Goal: Transaction & Acquisition: Purchase product/service

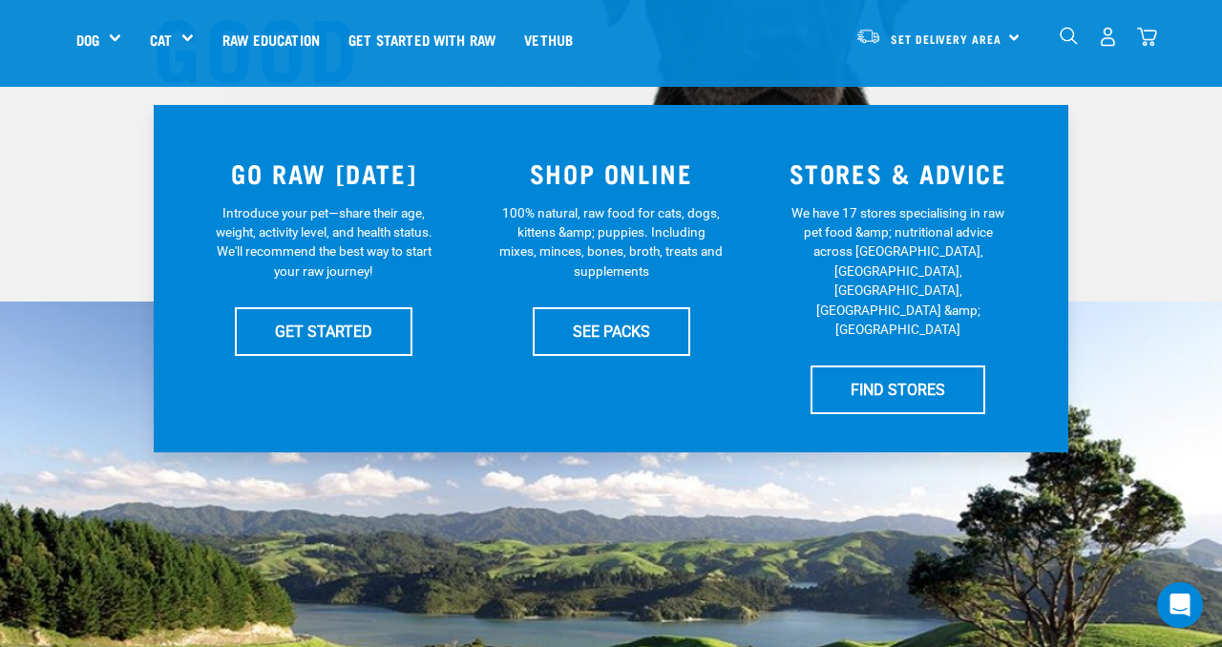
scroll to position [317, 0]
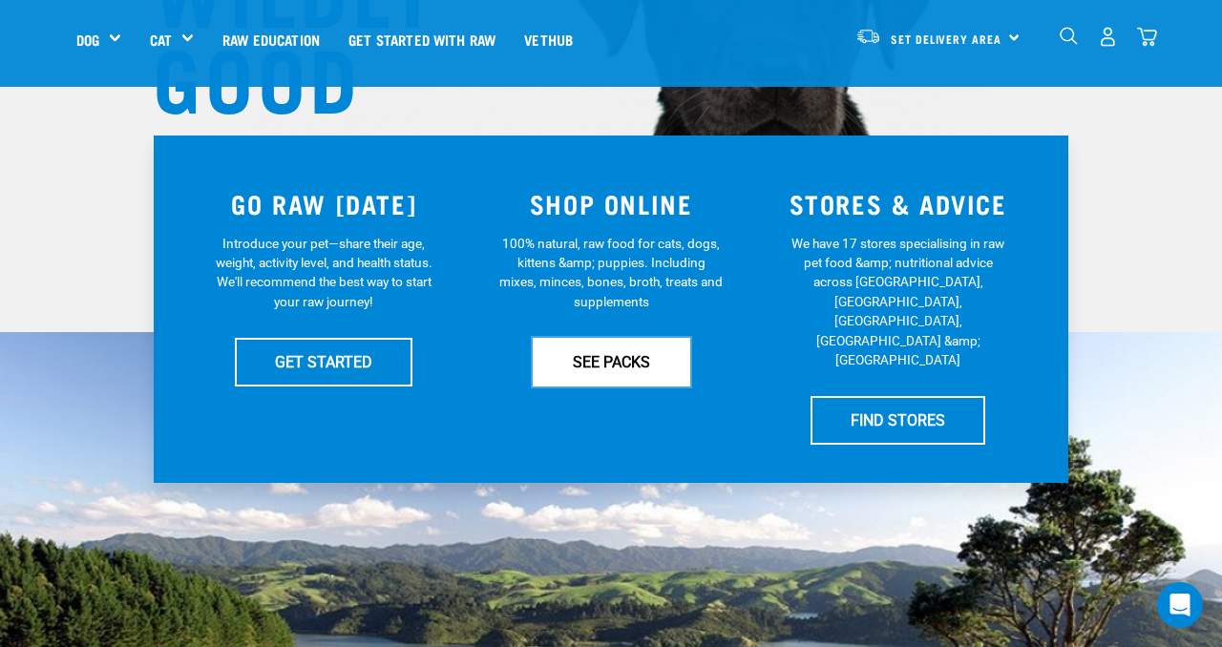
click at [599, 357] on link "SEE PACKS" at bounding box center [612, 362] width 158 height 48
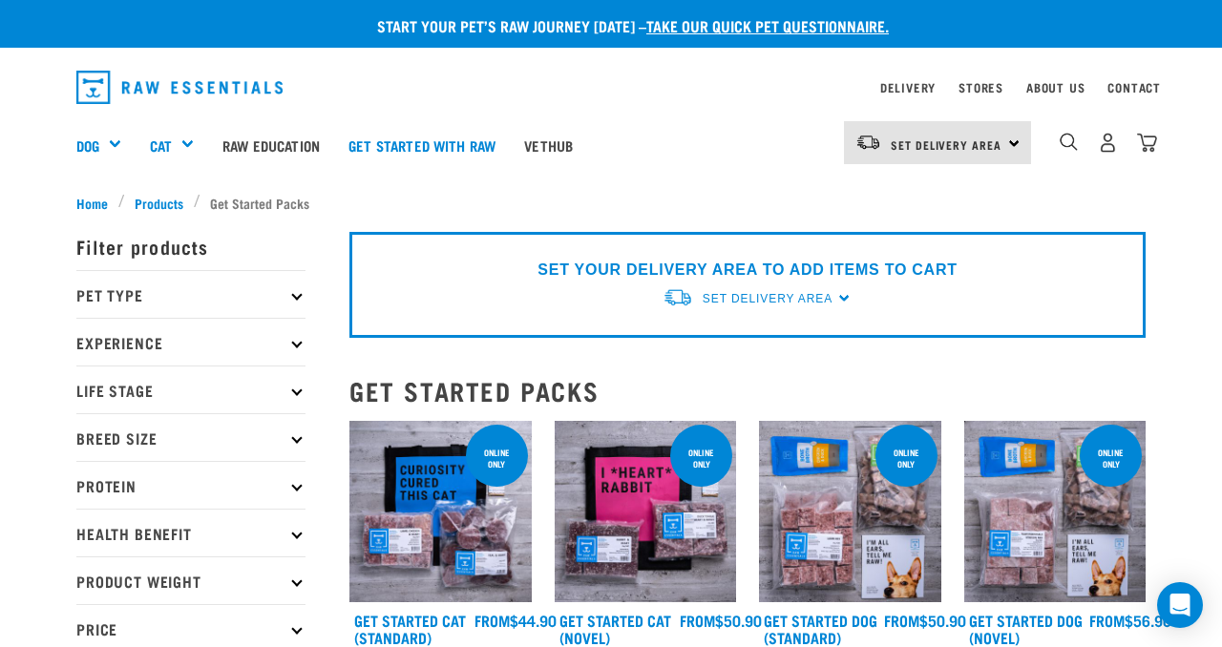
click at [292, 296] on icon at bounding box center [296, 294] width 11 height 11
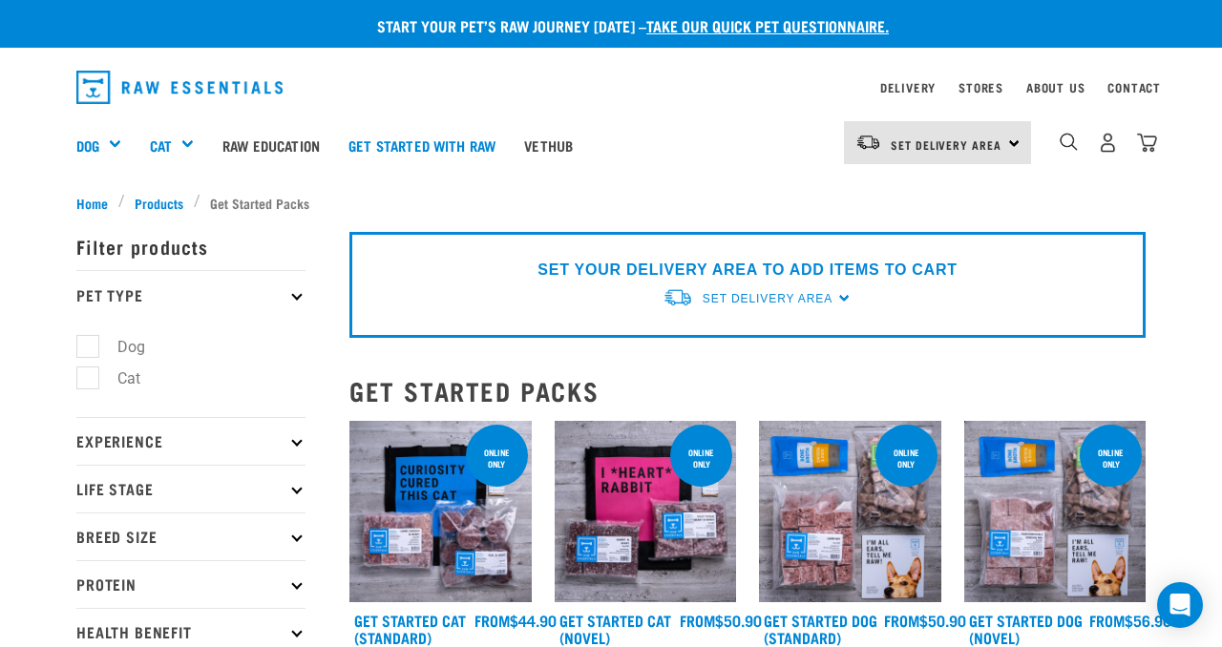
click at [92, 348] on label "Dog" at bounding box center [120, 347] width 66 height 24
click at [89, 348] on input "Dog" at bounding box center [82, 343] width 12 height 12
checkbox input "true"
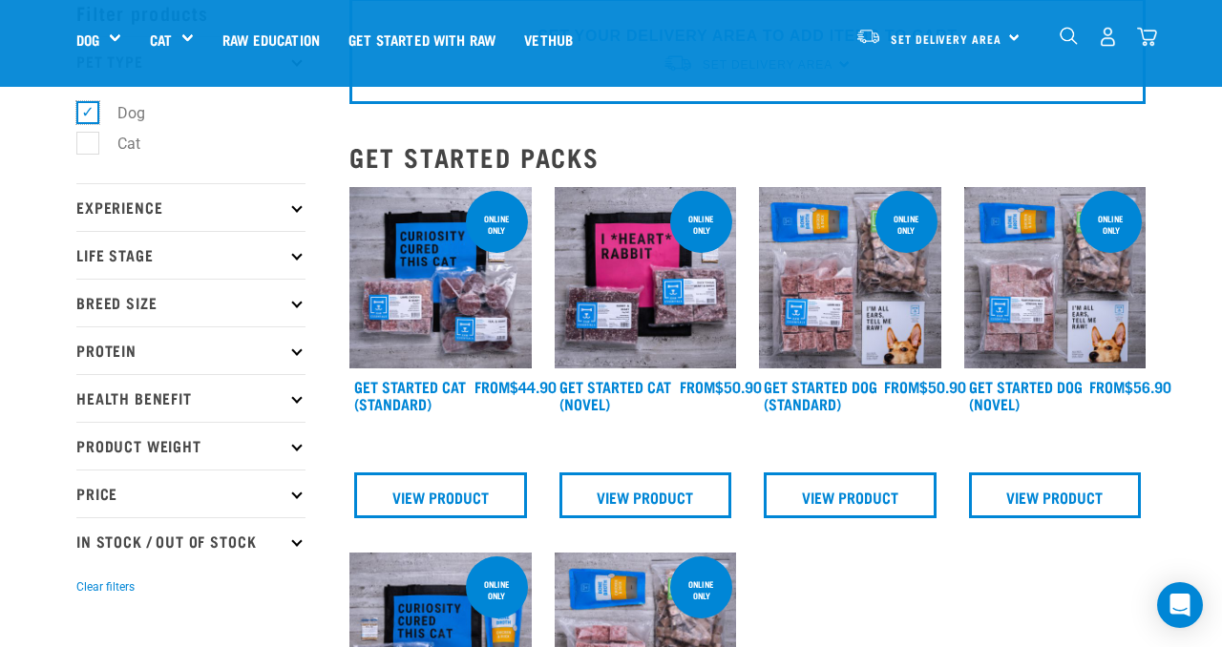
scroll to position [102, 0]
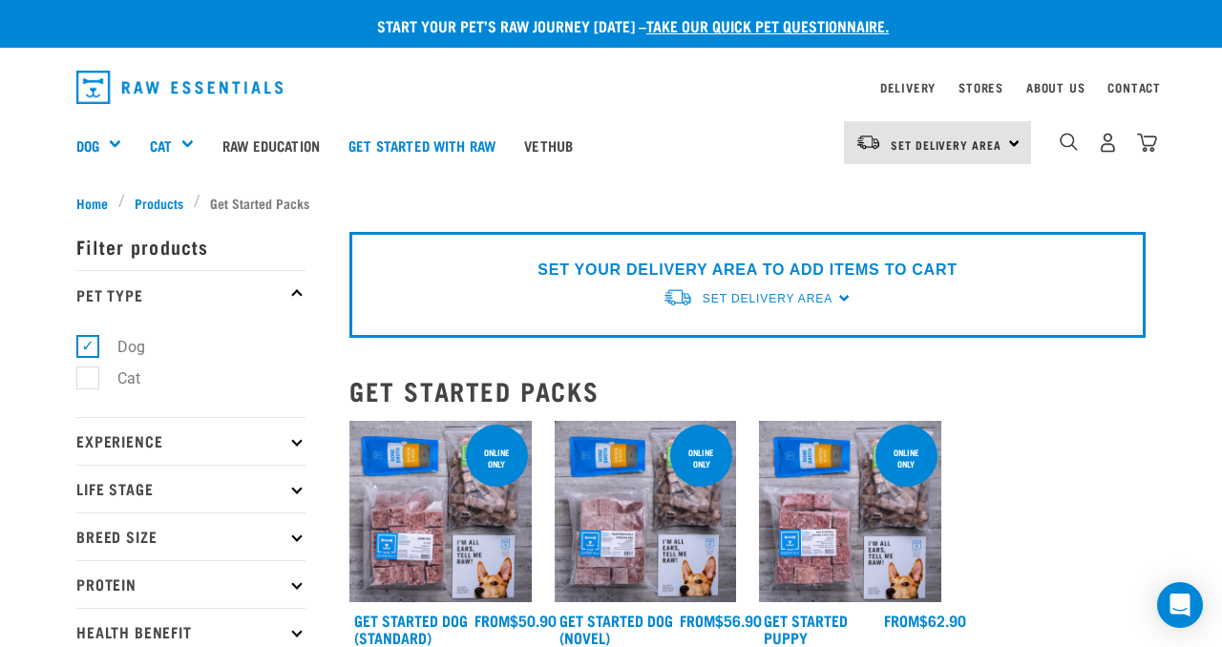
click at [95, 481] on p "Life Stage" at bounding box center [190, 489] width 229 height 48
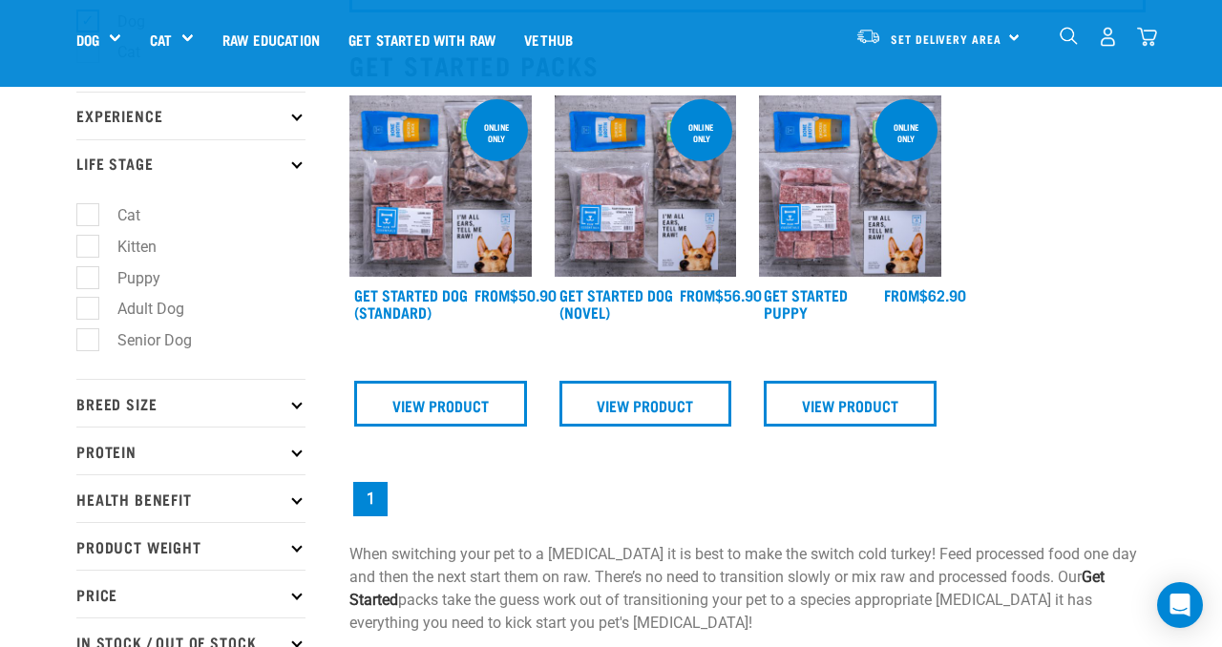
scroll to position [198, 0]
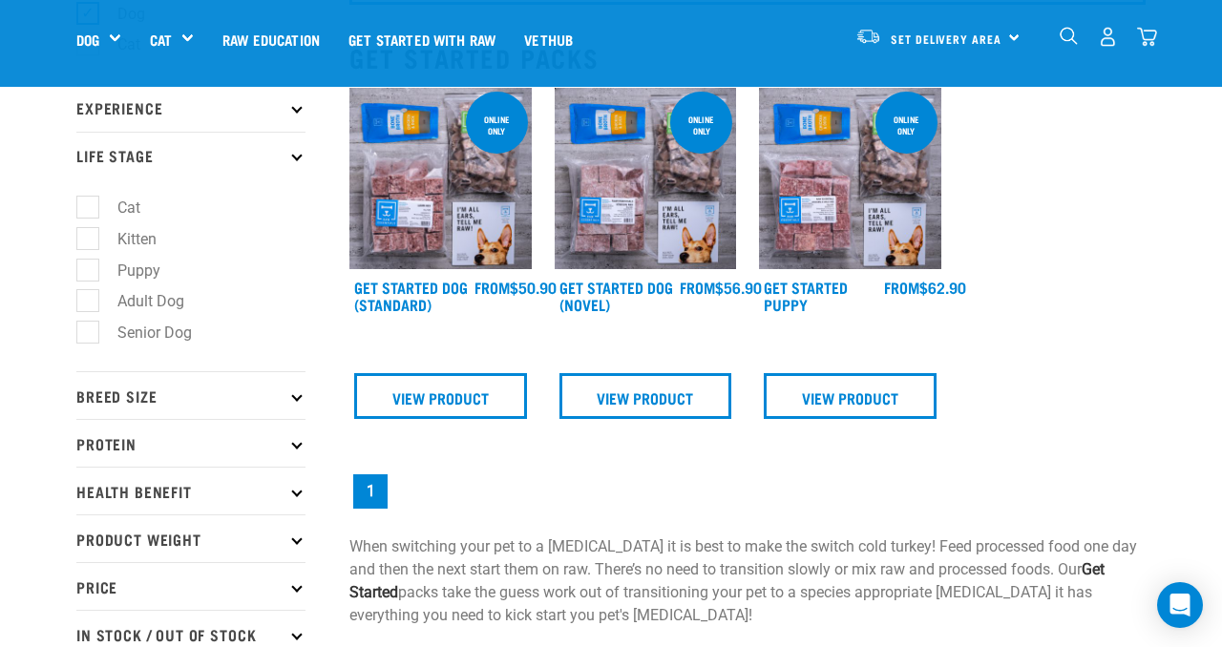
click at [87, 298] on label "Adult Dog" at bounding box center [139, 301] width 105 height 24
click at [84, 298] on input "Adult Dog" at bounding box center [82, 298] width 12 height 12
checkbox input "true"
click at [162, 403] on p "Breed Size" at bounding box center [190, 395] width 229 height 48
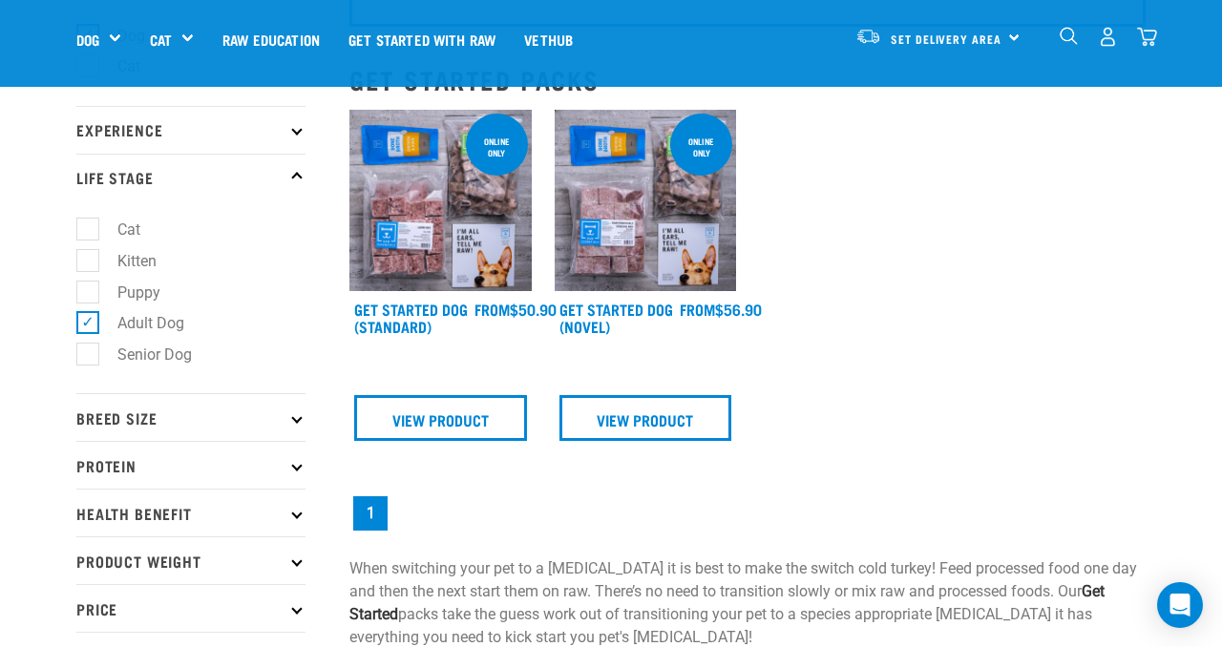
scroll to position [179, 0]
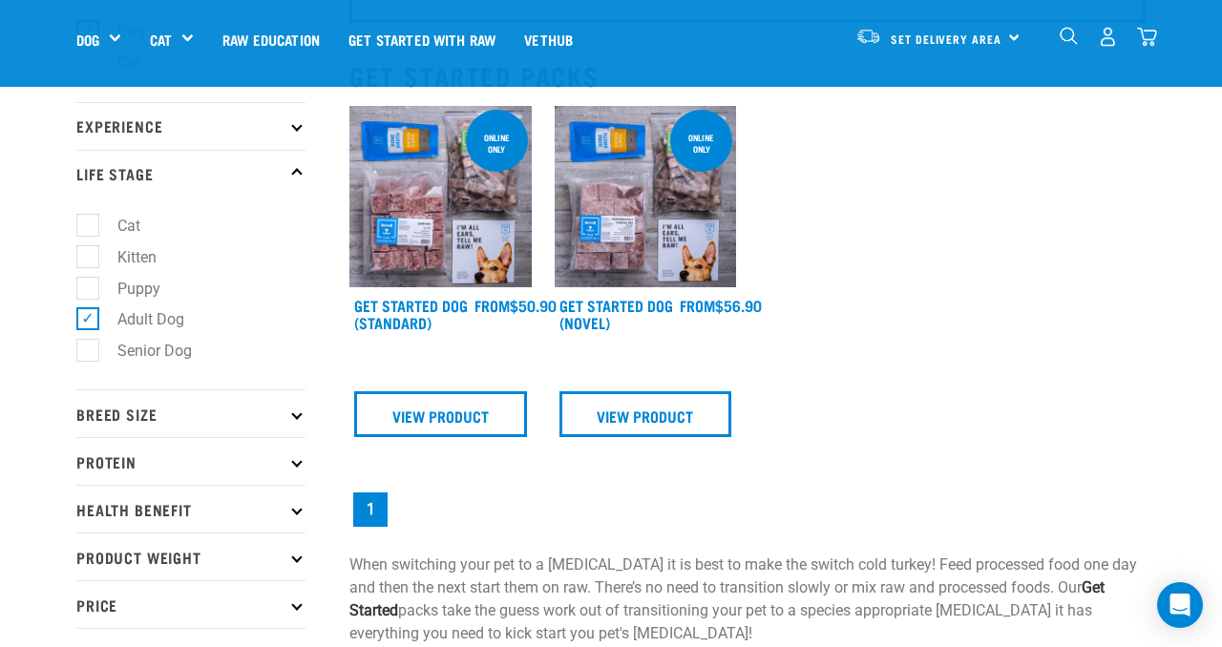
click at [108, 424] on p "Breed Size" at bounding box center [190, 413] width 229 height 48
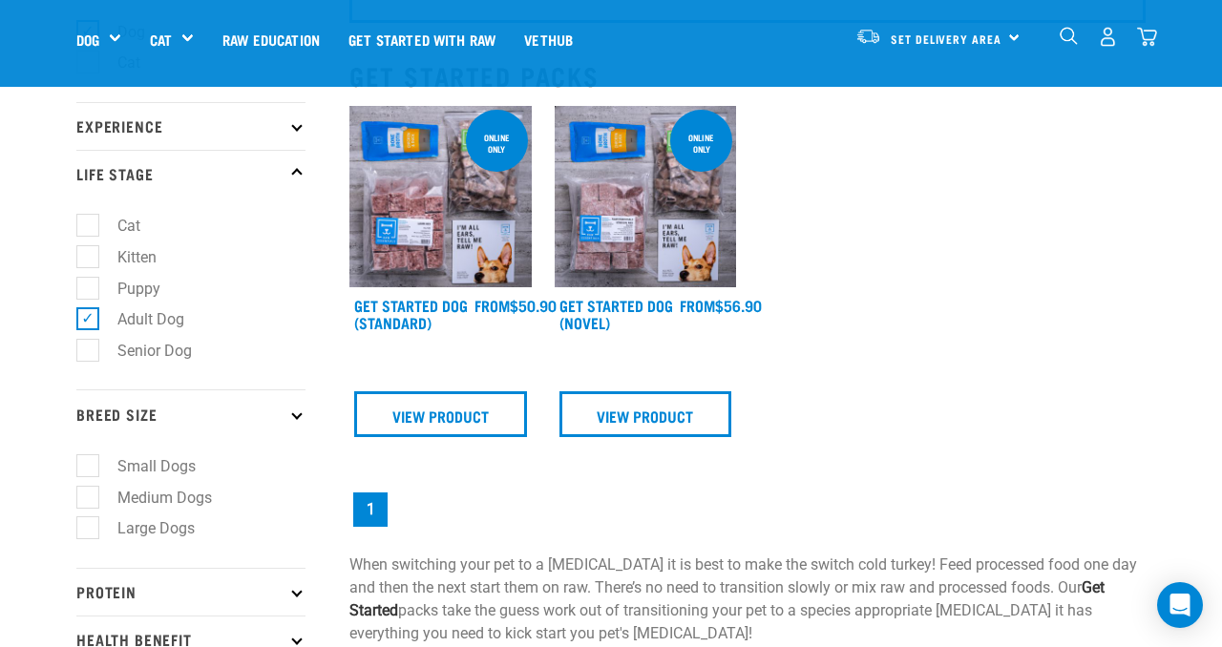
click at [91, 525] on label "Large Dogs" at bounding box center [145, 528] width 116 height 24
click at [89, 525] on input "Large Dogs" at bounding box center [82, 525] width 12 height 12
checkbox input "true"
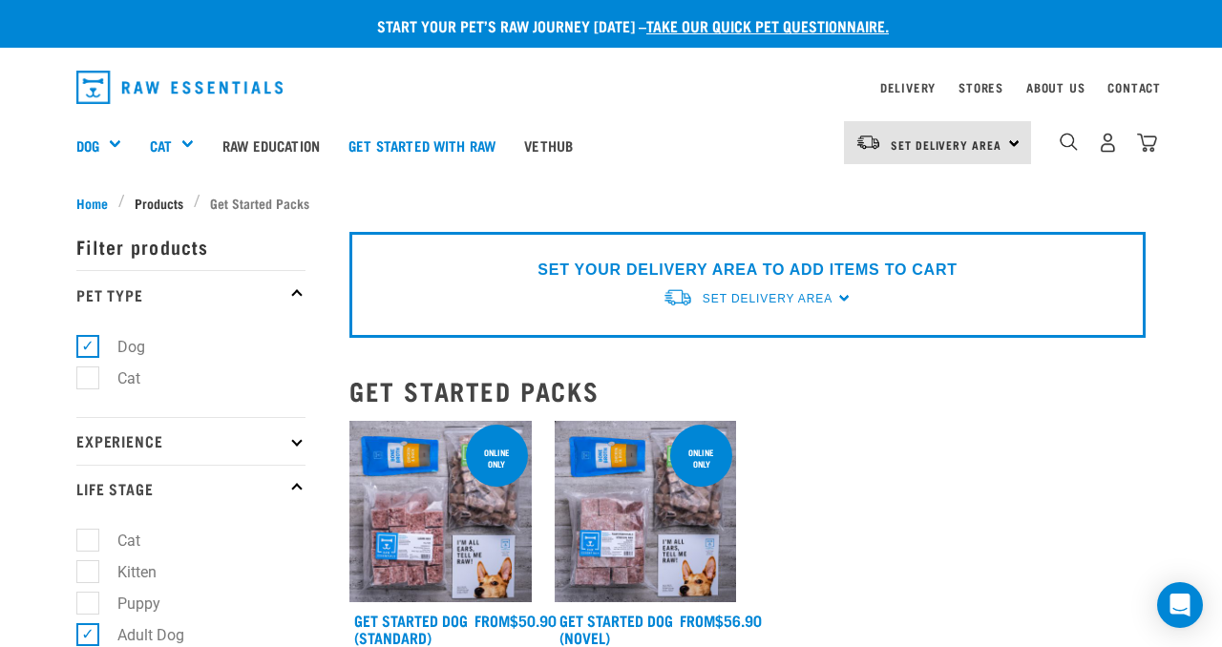
click at [157, 200] on span "Products" at bounding box center [159, 203] width 49 height 20
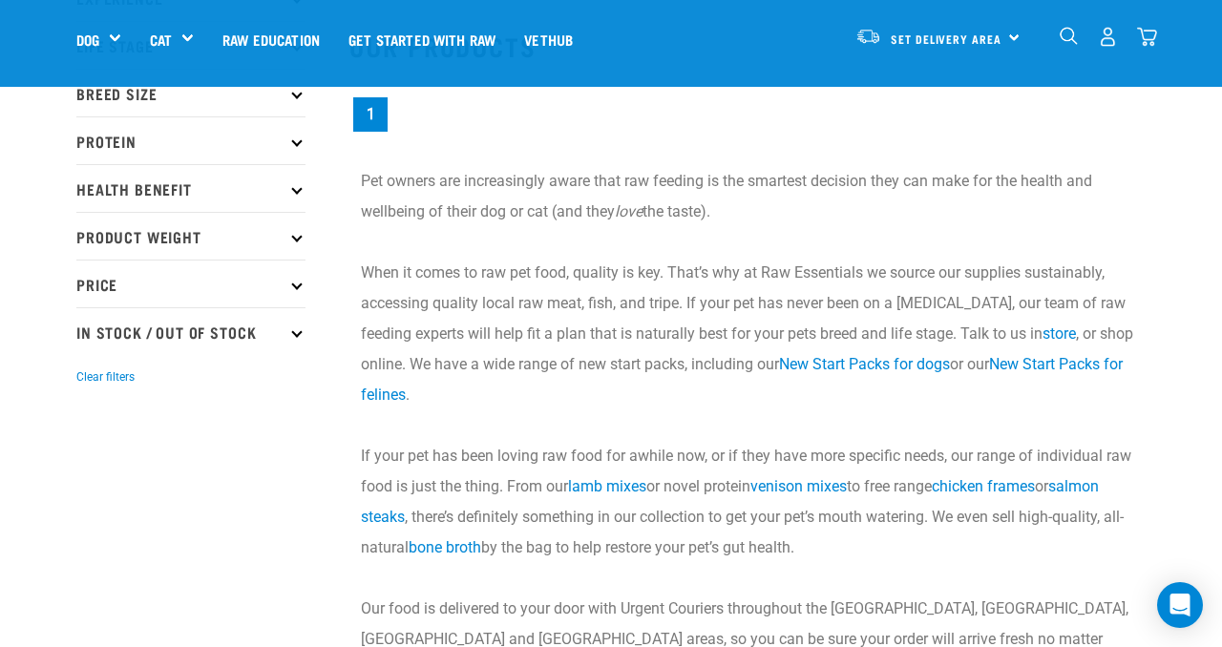
scroll to position [226, 0]
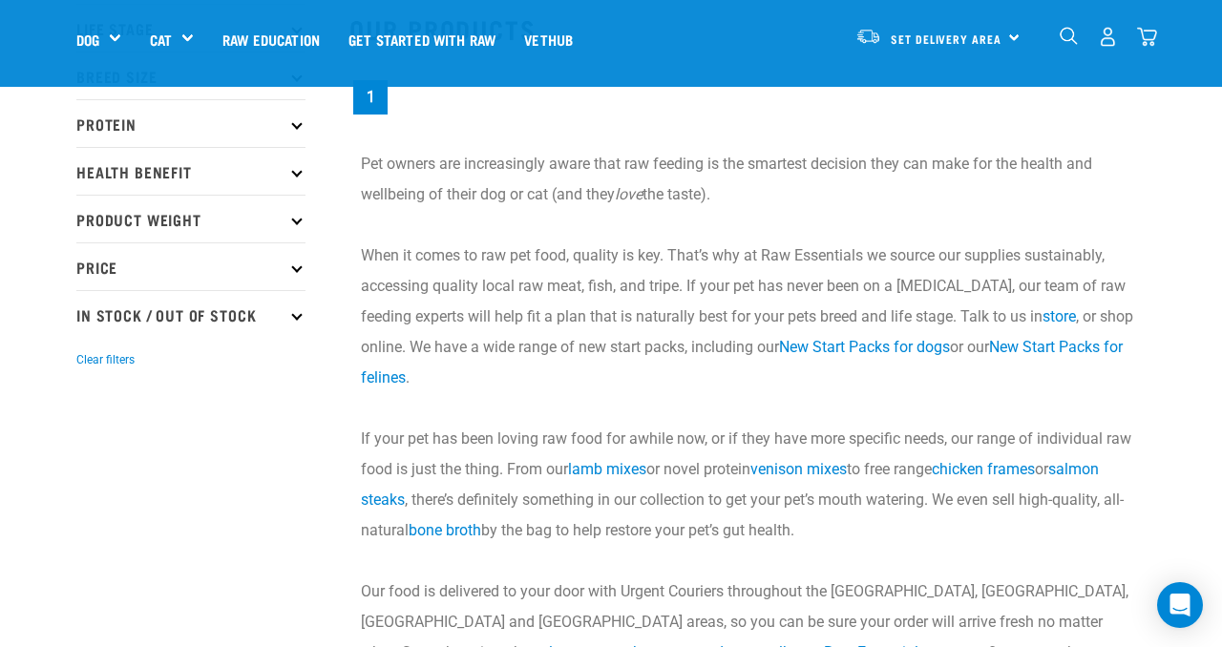
click at [298, 318] on p "In Stock / Out Of Stock" at bounding box center [190, 314] width 229 height 48
click at [88, 368] on label "In Stock" at bounding box center [133, 367] width 93 height 24
click at [88, 368] on input "In Stock" at bounding box center [82, 363] width 12 height 12
checkbox input "true"
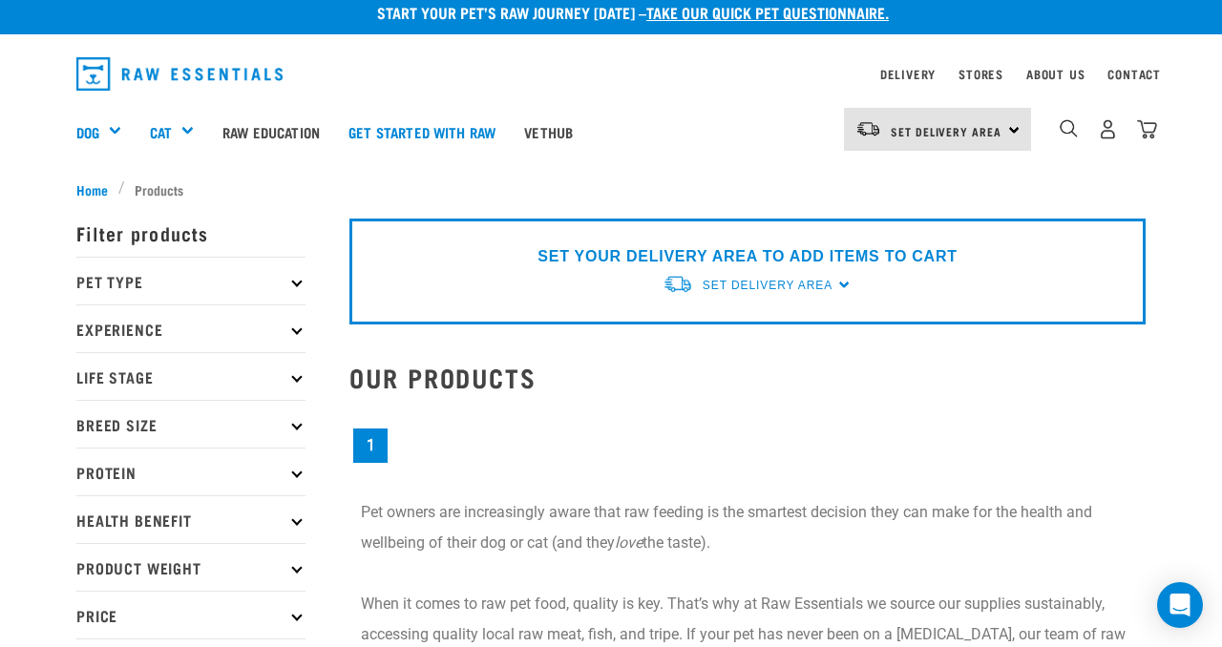
scroll to position [0, 0]
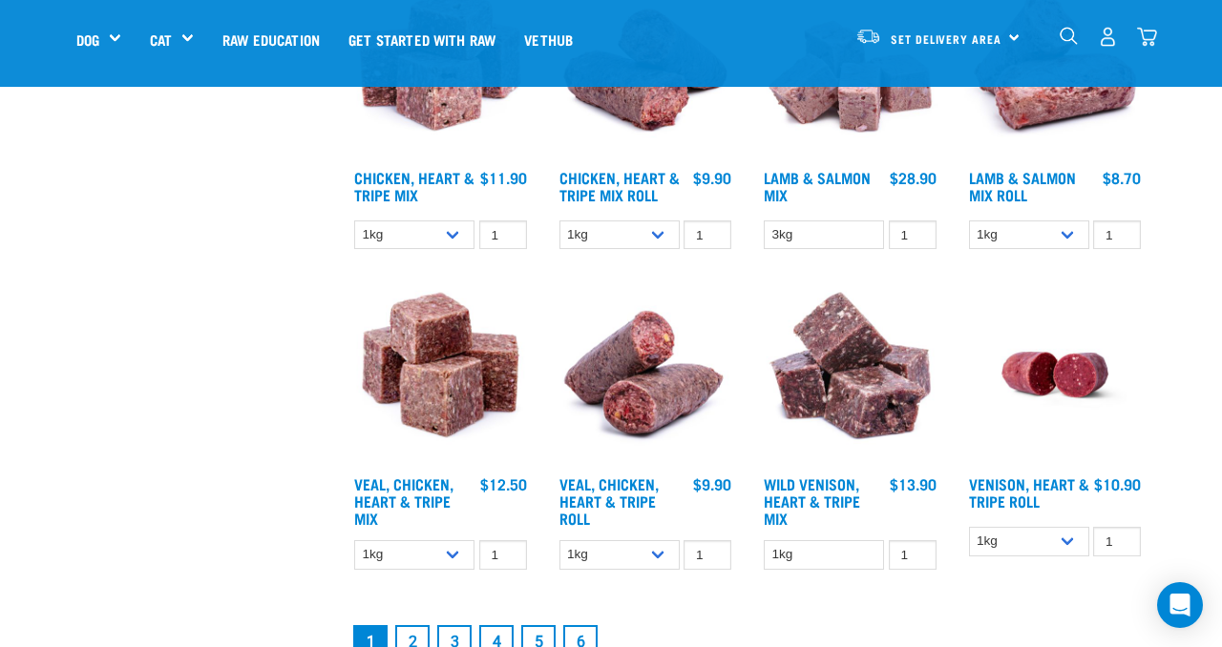
scroll to position [2356, 0]
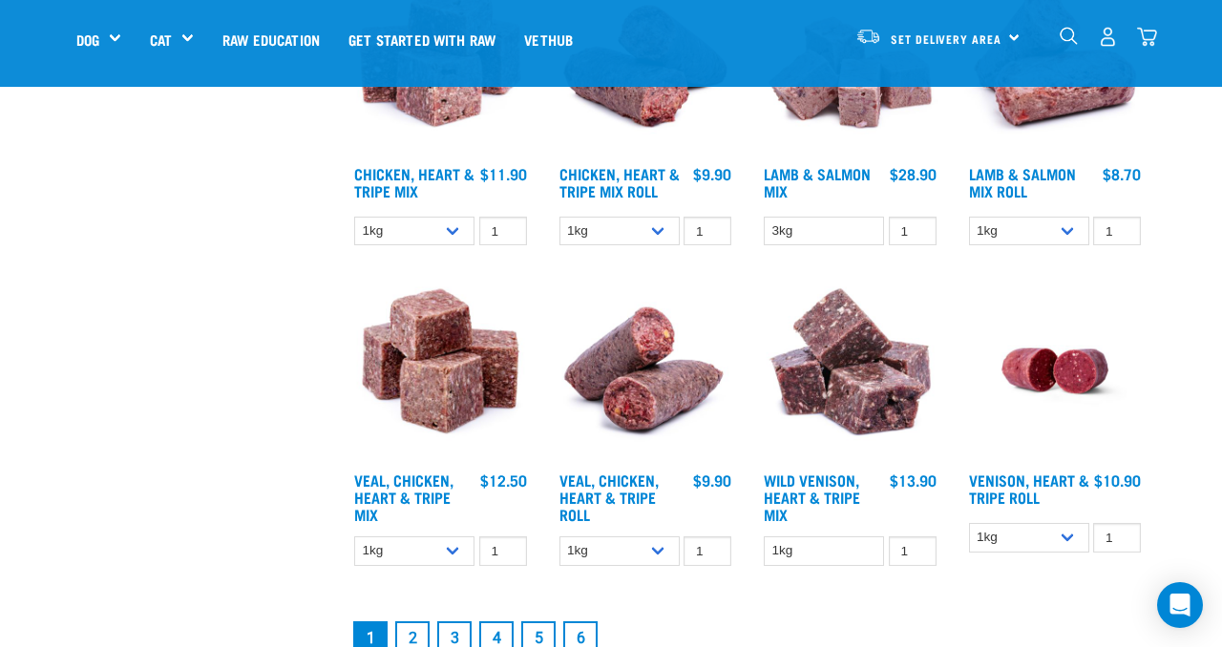
click at [416, 624] on link "2" at bounding box center [412, 638] width 34 height 34
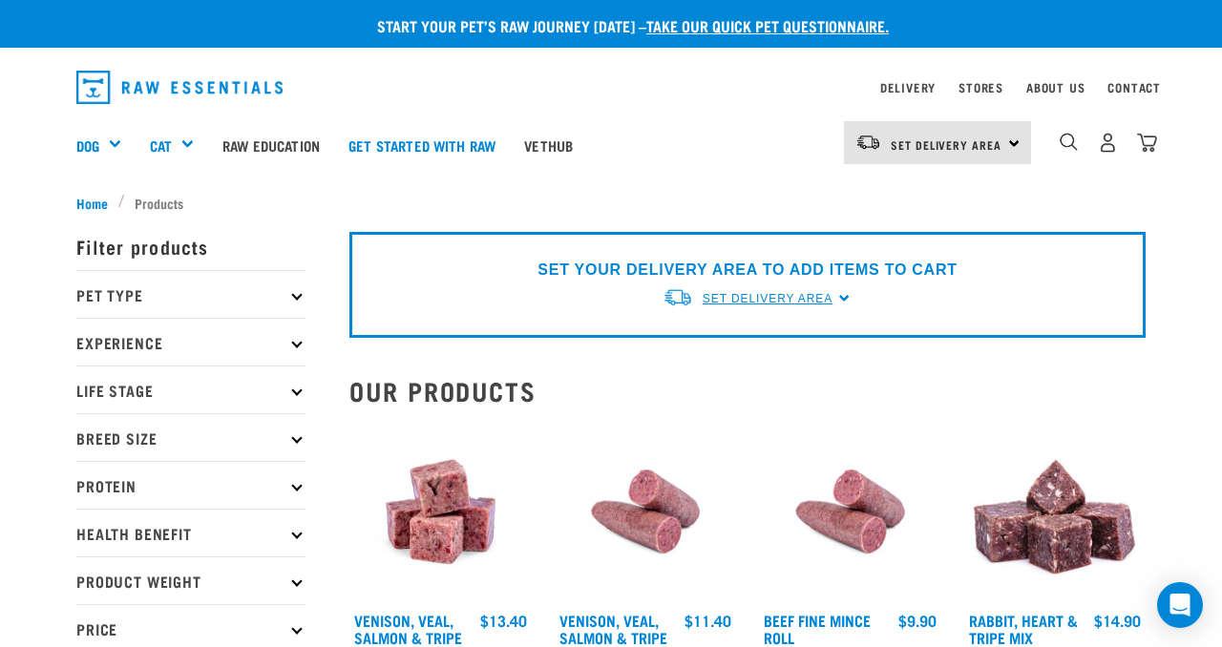
click at [756, 294] on span "Set Delivery Area" at bounding box center [768, 298] width 130 height 13
click at [714, 340] on link "[GEOGRAPHIC_DATA]" at bounding box center [757, 343] width 190 height 32
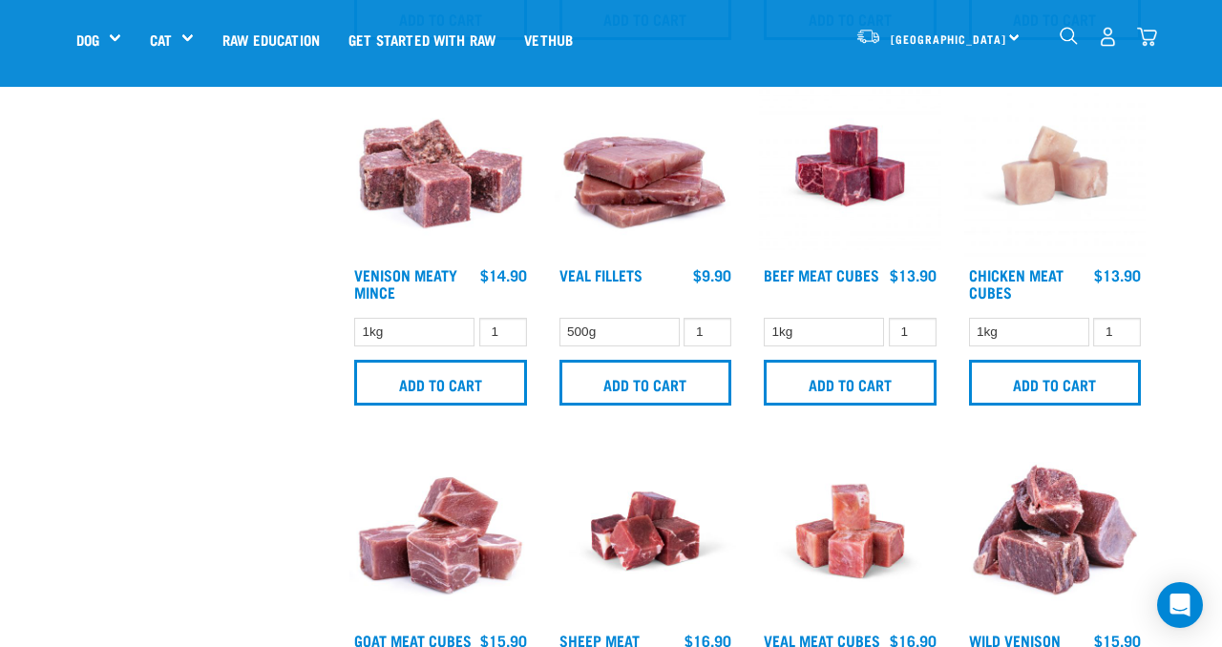
scroll to position [2241, 0]
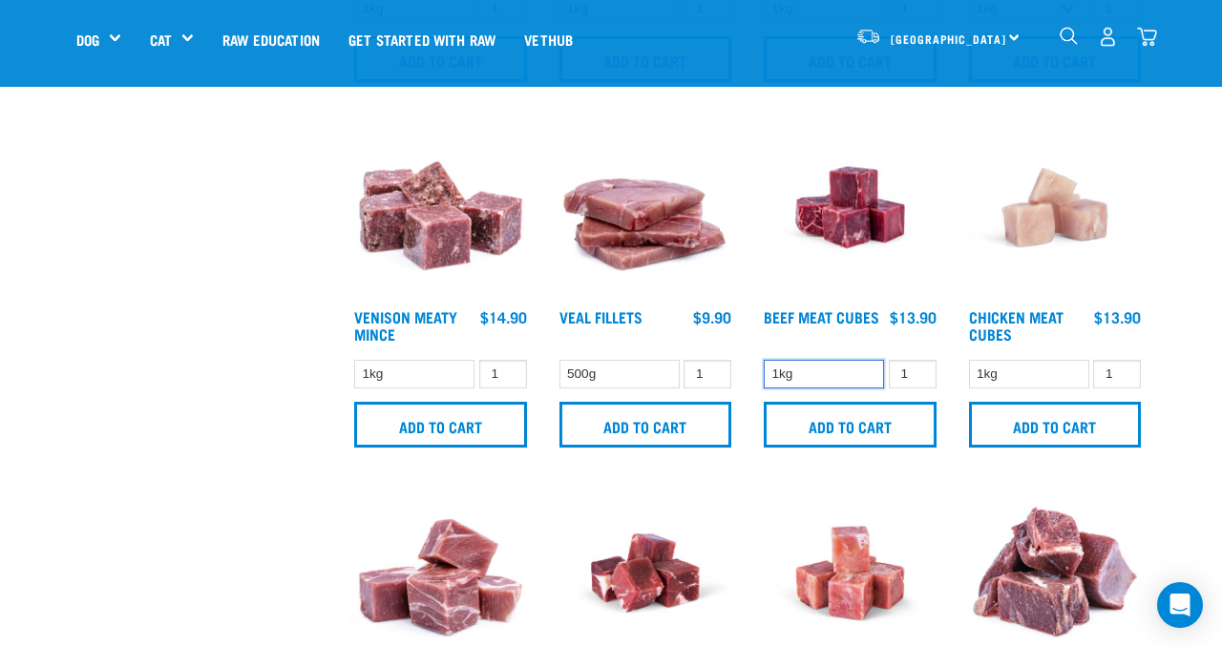
click at [806, 372] on select "1kg" at bounding box center [824, 375] width 120 height 30
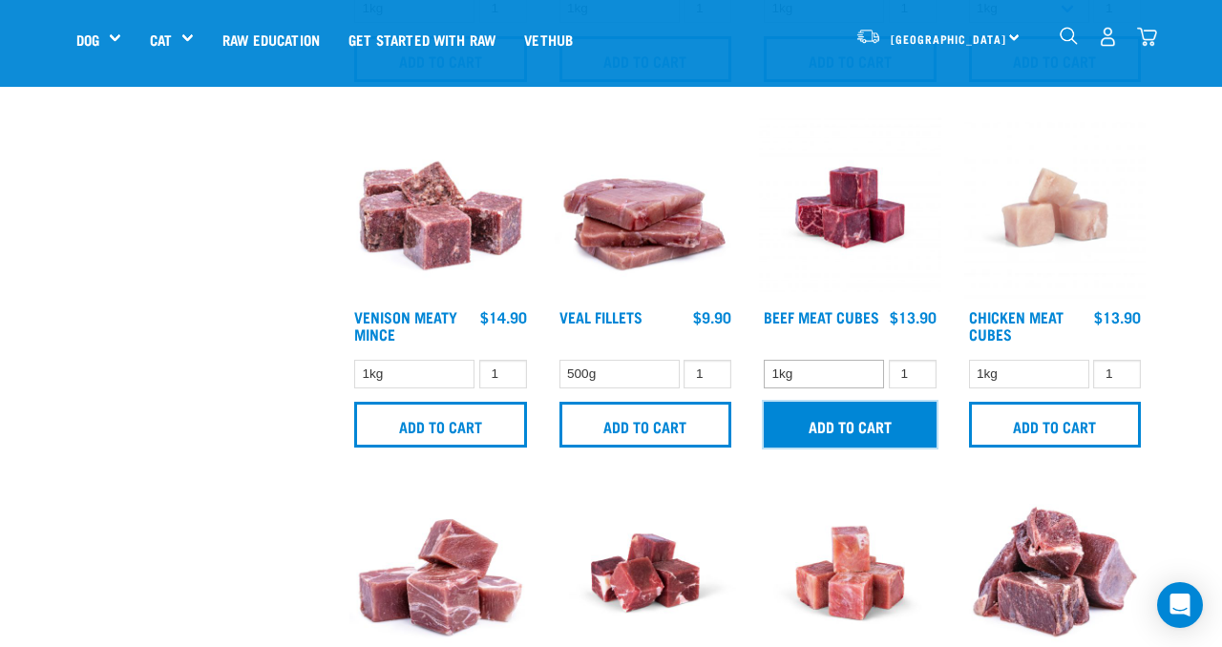
click at [835, 430] on input "Add to cart" at bounding box center [850, 425] width 173 height 46
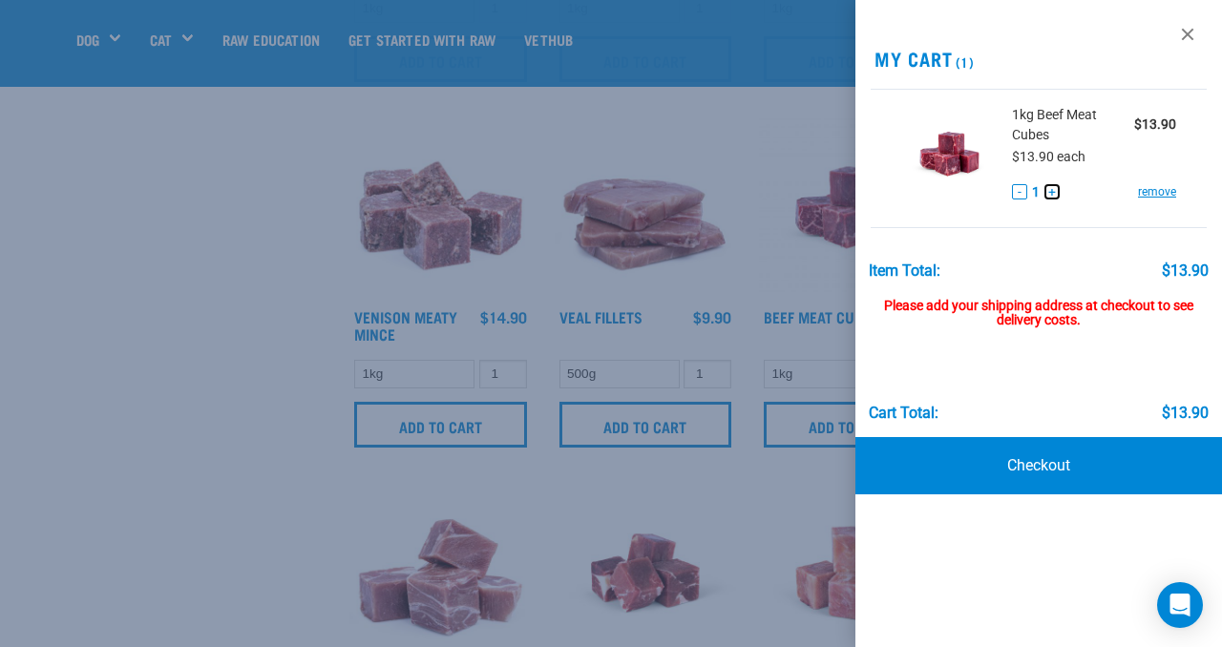
click at [1052, 191] on button "+" at bounding box center [1051, 191] width 15 height 15
click at [1052, 190] on button "+" at bounding box center [1051, 191] width 15 height 15
click at [221, 360] on div at bounding box center [611, 323] width 1222 height 647
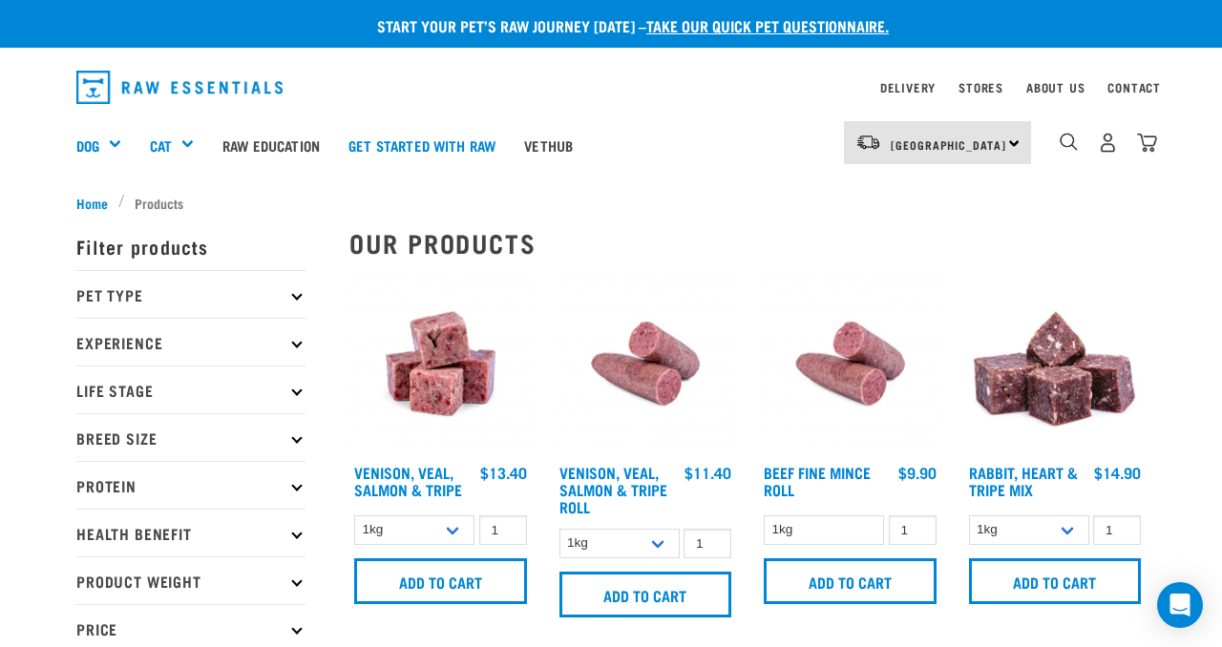
scroll to position [0, 0]
click at [854, 589] on input "Add to cart" at bounding box center [850, 581] width 173 height 46
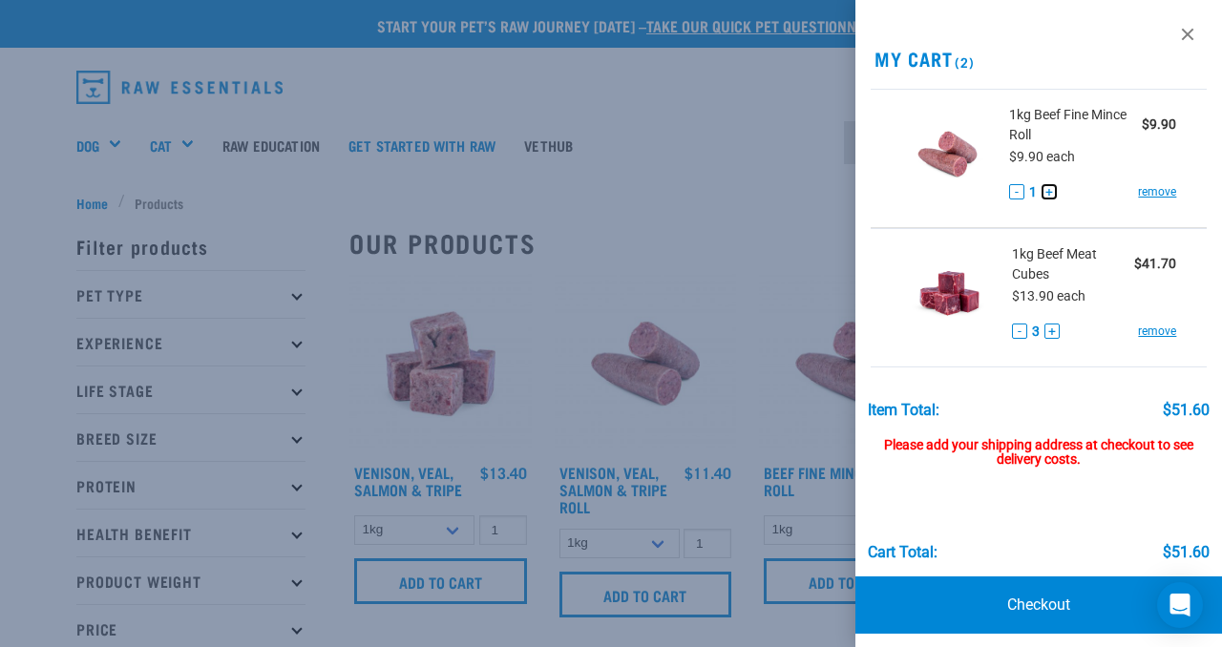
click at [1051, 192] on button "+" at bounding box center [1048, 191] width 15 height 15
click at [1051, 192] on button "+" at bounding box center [1046, 191] width 15 height 15
click at [679, 189] on div at bounding box center [611, 323] width 1222 height 647
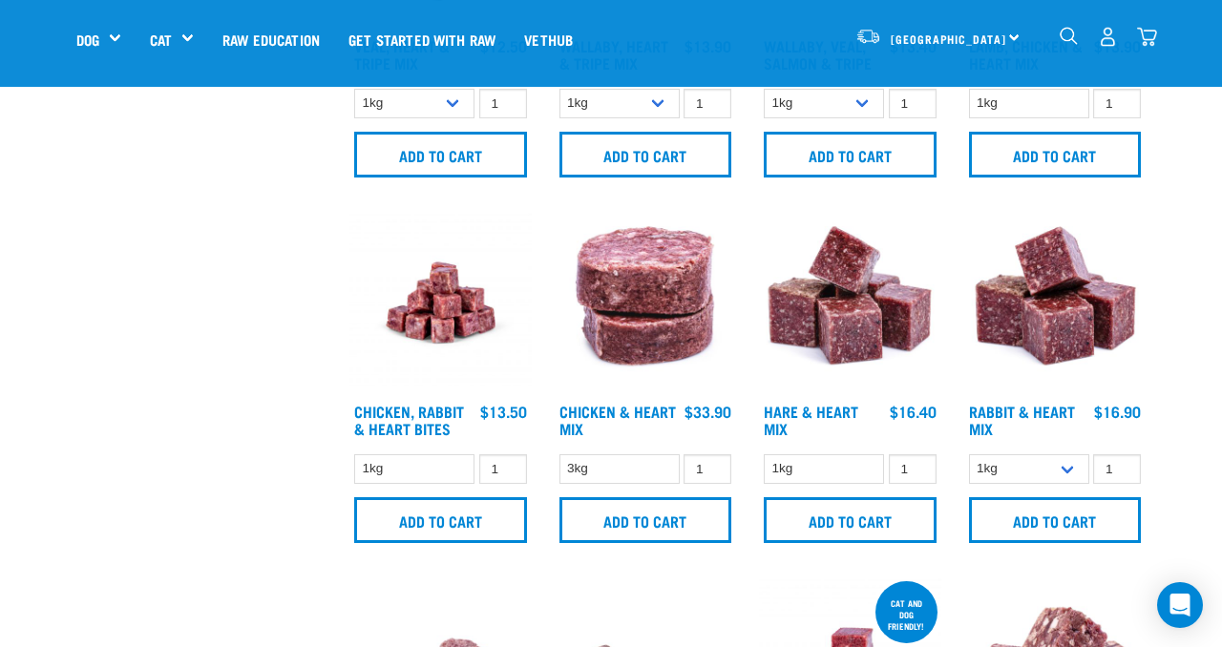
scroll to position [672, 0]
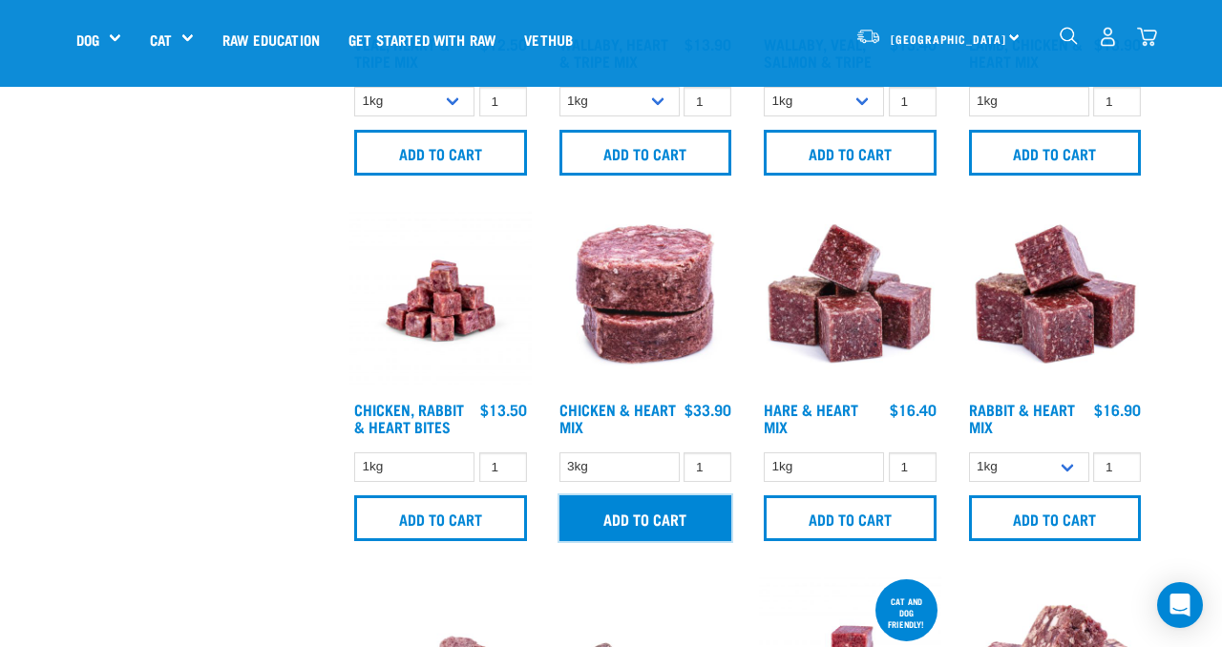
click at [662, 517] on input "Add to cart" at bounding box center [645, 518] width 173 height 46
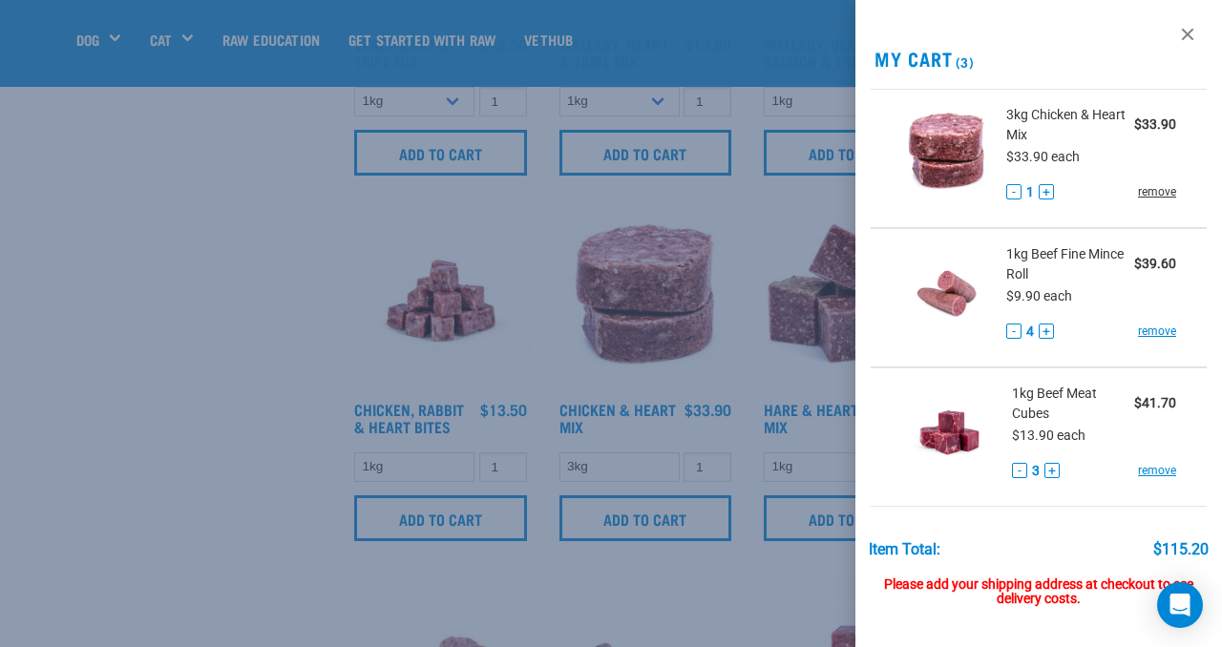
click at [1155, 188] on link "remove" at bounding box center [1157, 191] width 38 height 17
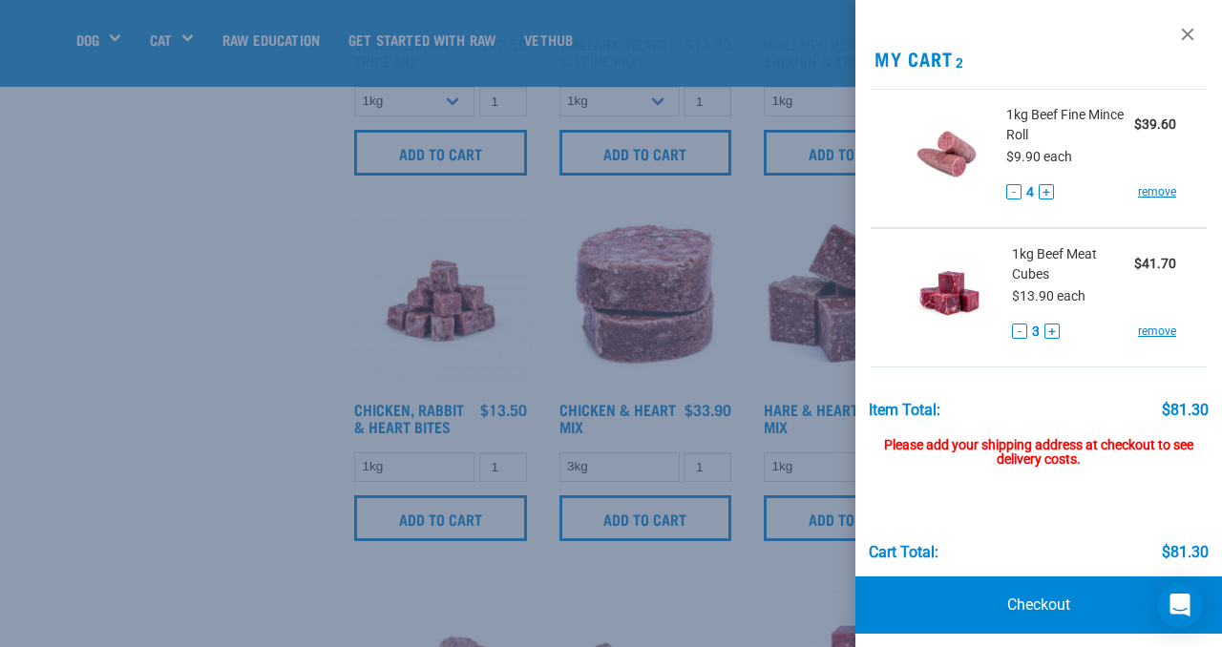
click at [252, 422] on div at bounding box center [611, 323] width 1222 height 647
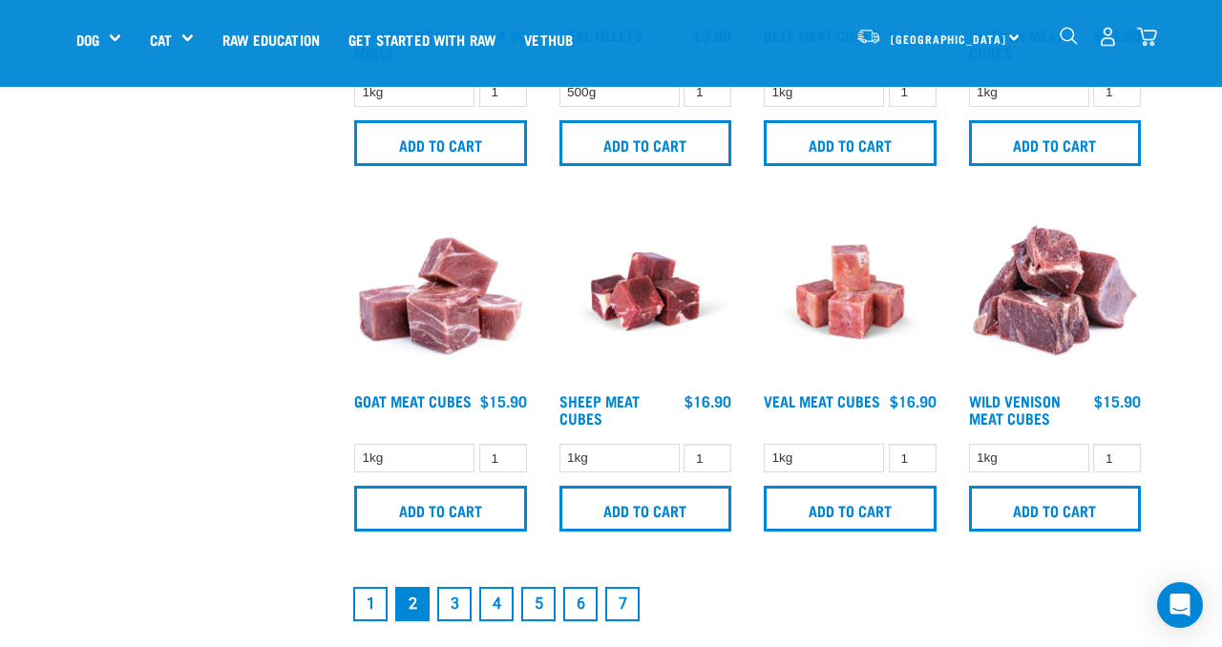
scroll to position [2526, 0]
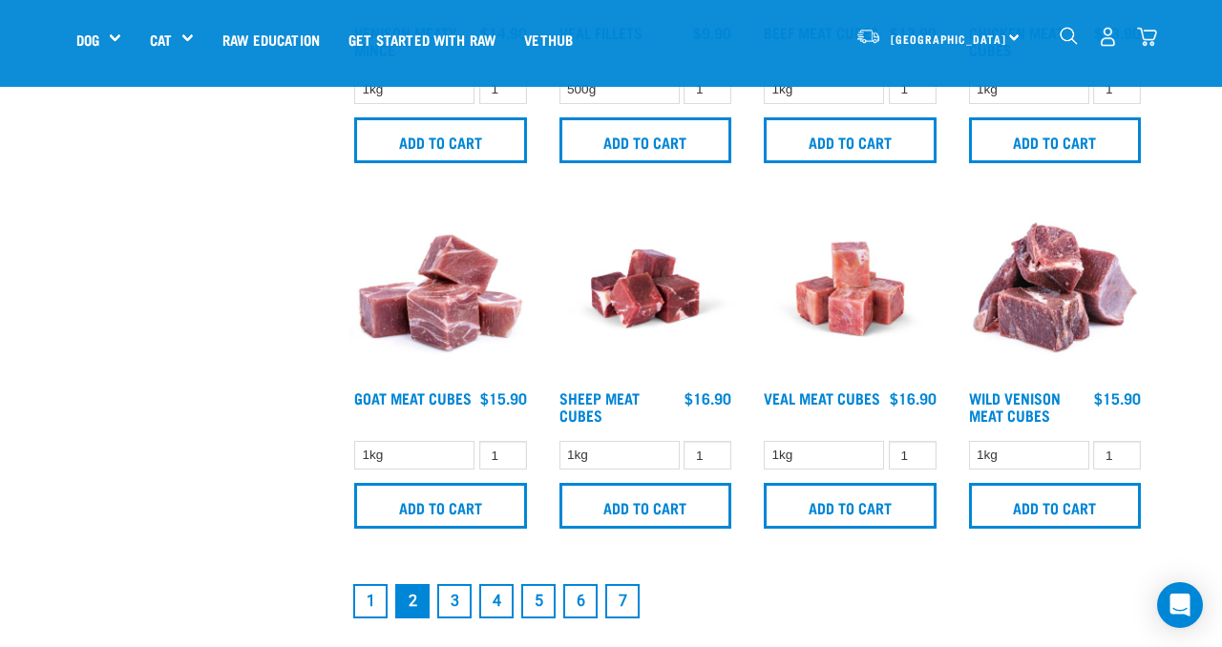
click at [454, 601] on link "3" at bounding box center [454, 601] width 34 height 34
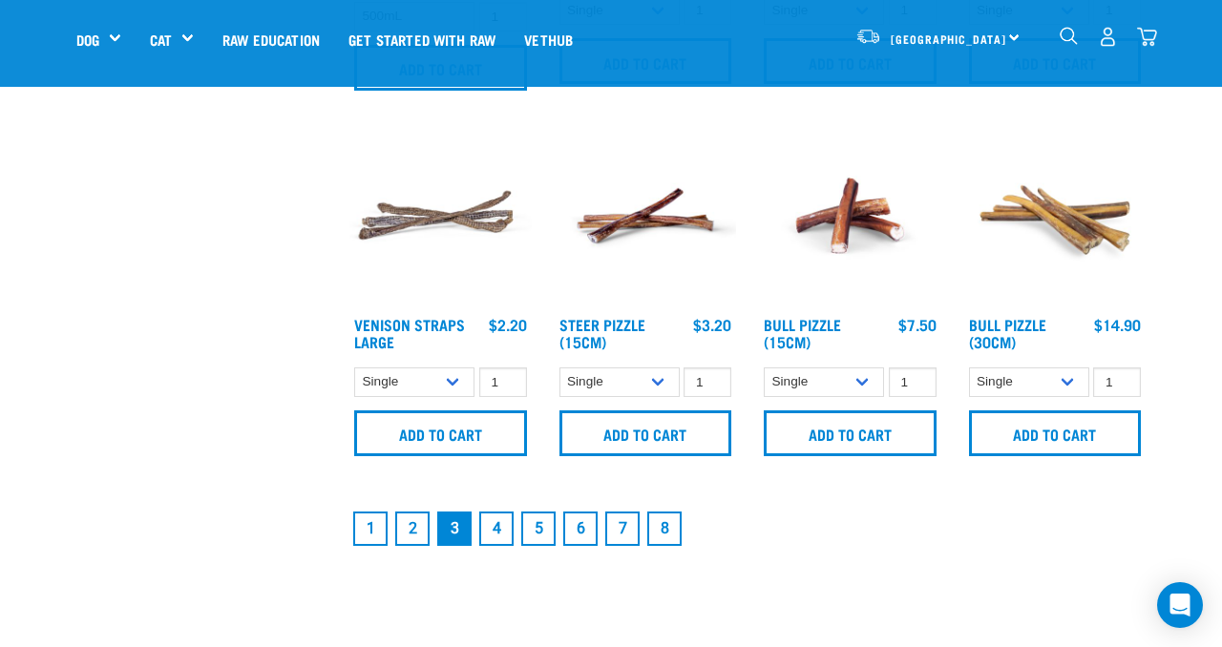
scroll to position [2606, 0]
click at [491, 536] on link "4" at bounding box center [496, 528] width 34 height 34
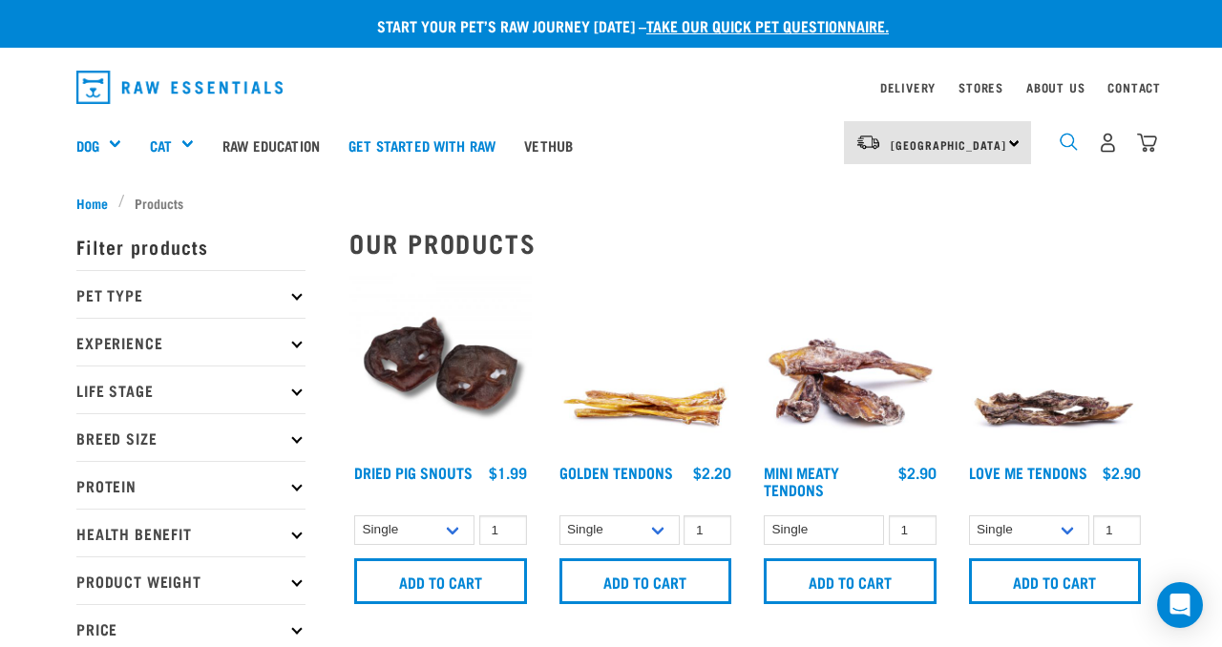
click at [1071, 141] on img "dropdown navigation" at bounding box center [1069, 142] width 18 height 18
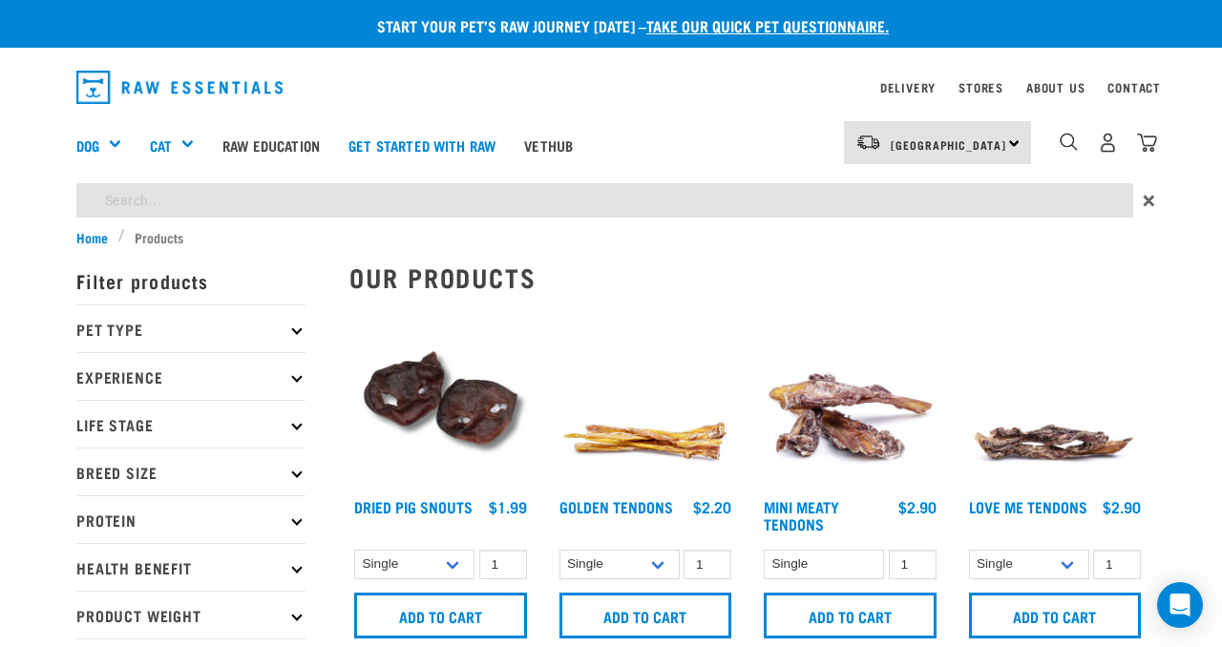
click at [714, 196] on input "search" at bounding box center [604, 200] width 1057 height 34
type input "salmon"
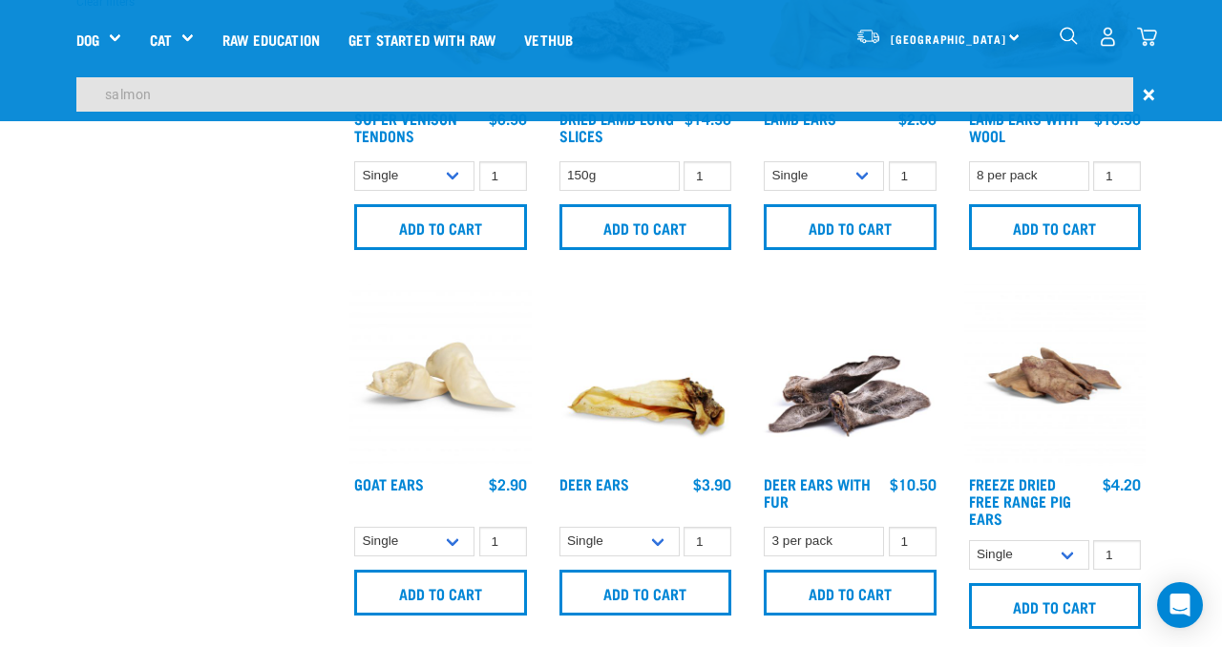
scroll to position [651, 0]
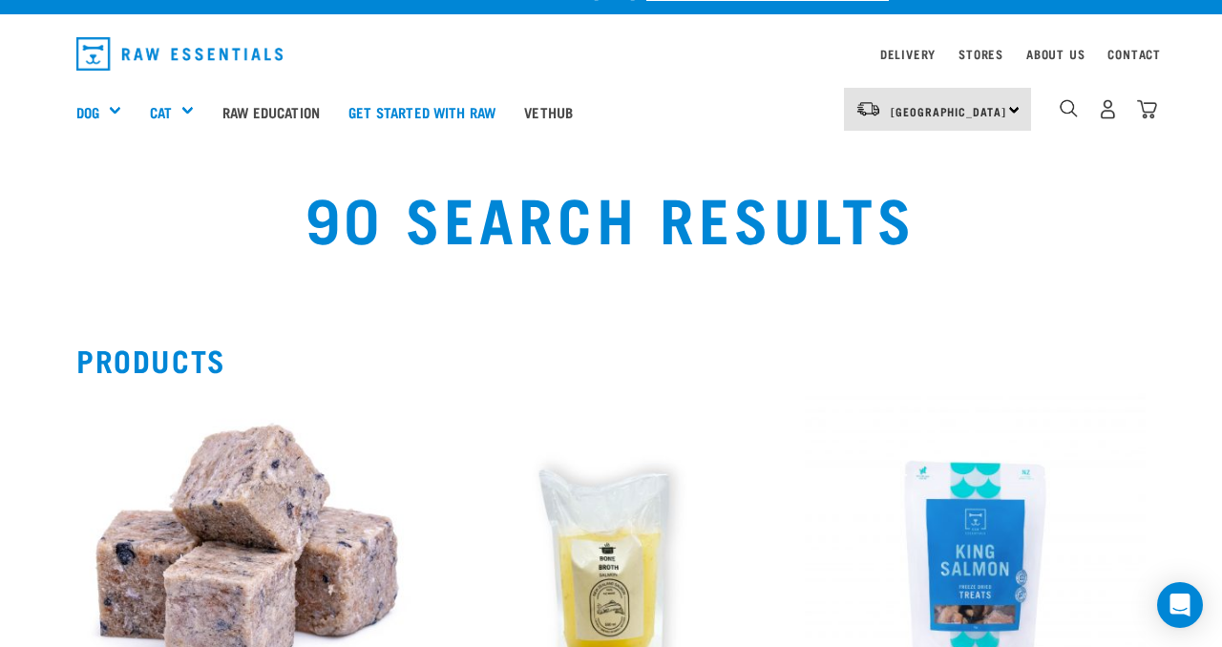
scroll to position [7, 0]
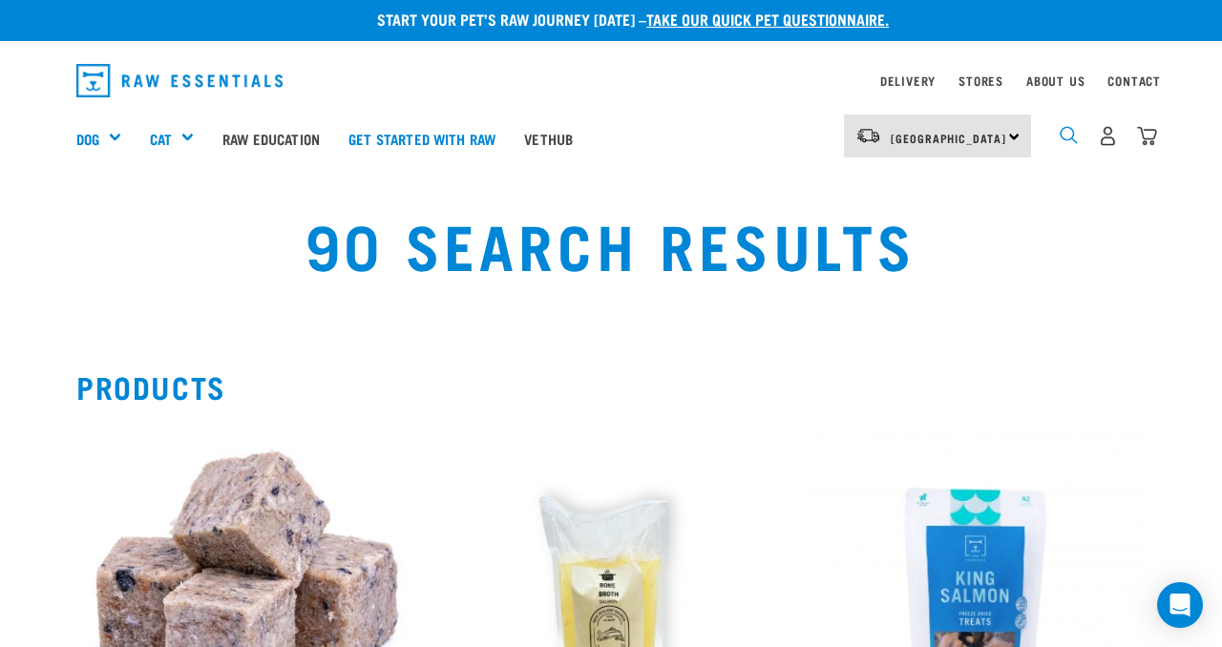
click at [1065, 135] on img "dropdown navigation" at bounding box center [1069, 135] width 18 height 18
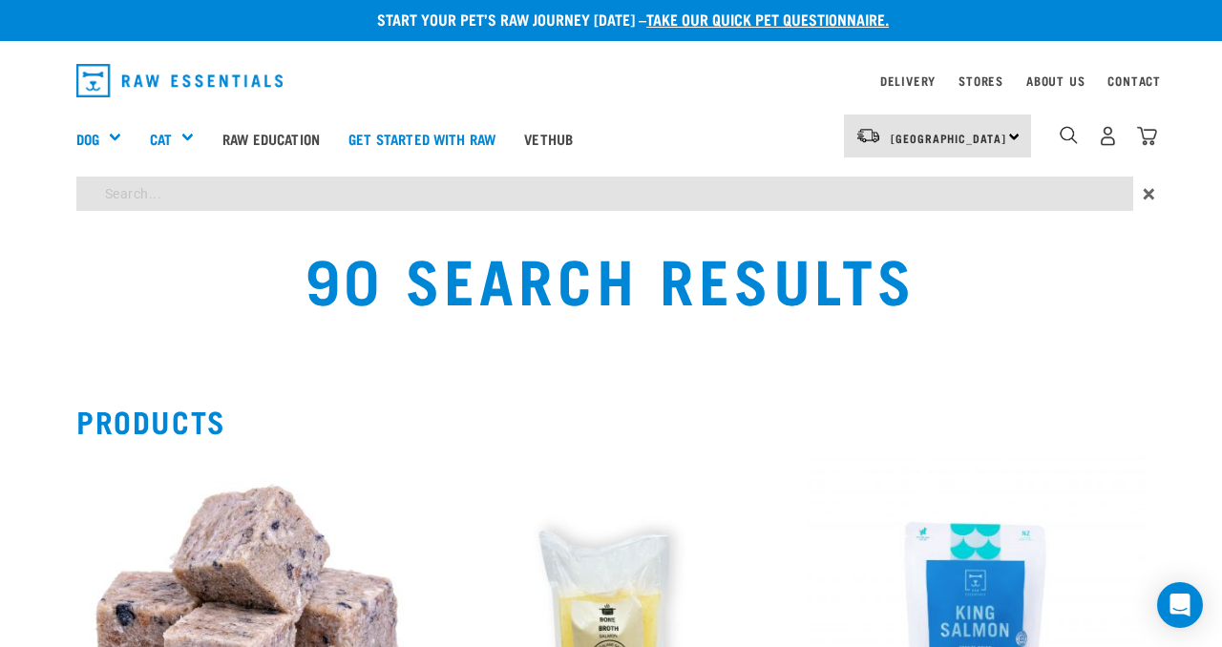
click at [503, 190] on input "search" at bounding box center [604, 194] width 1057 height 34
type input "organ"
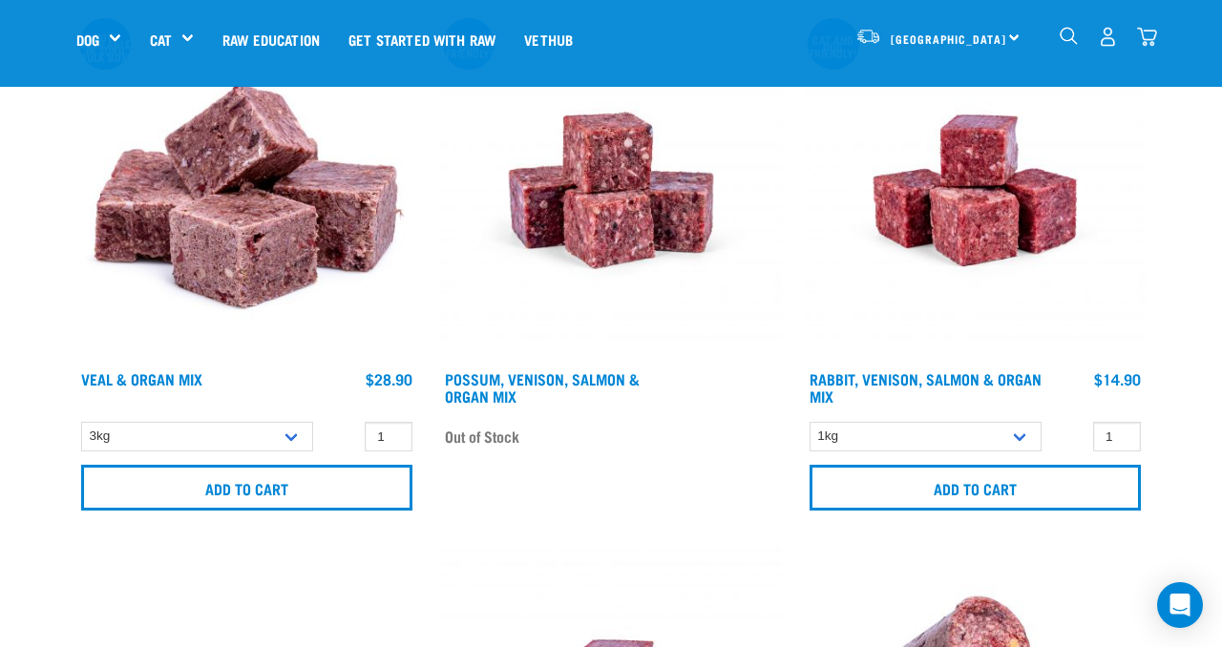
scroll to position [796, 0]
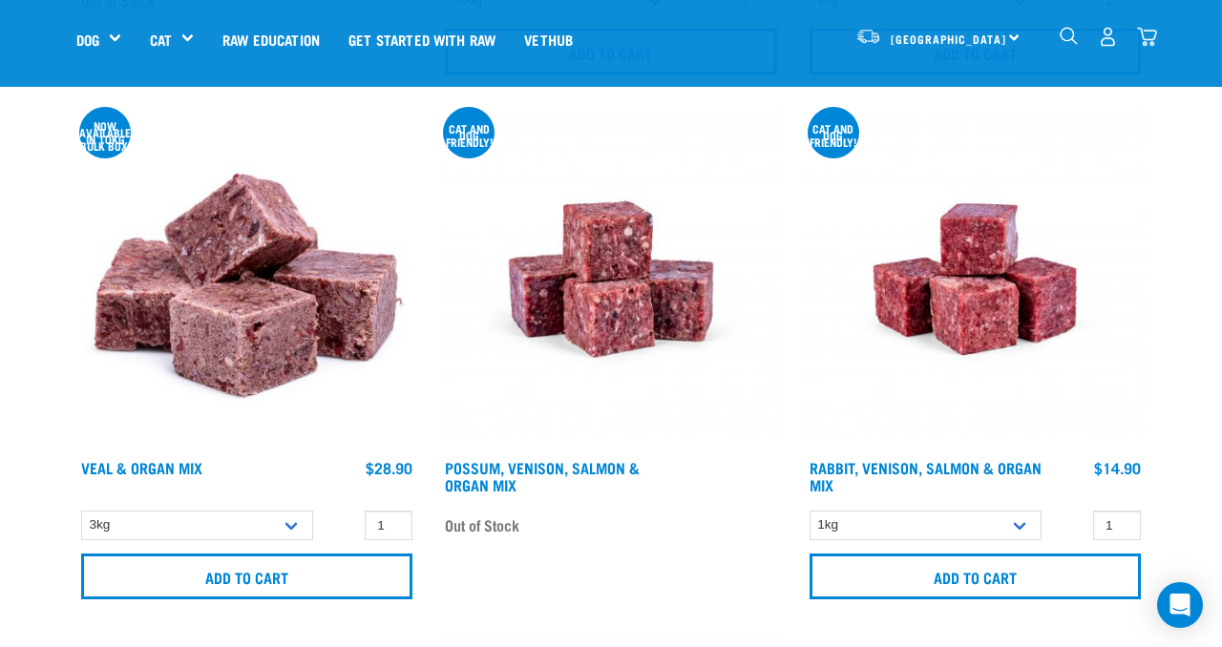
scroll to position [704, 0]
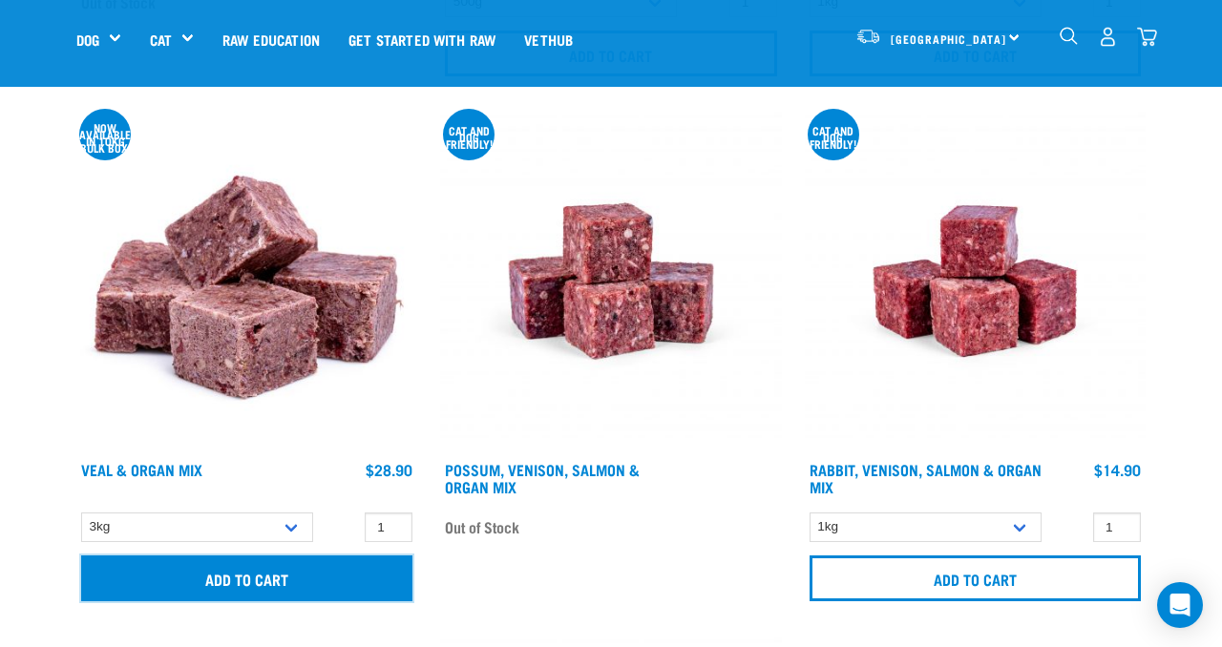
click at [279, 582] on input "Add to cart" at bounding box center [246, 579] width 331 height 46
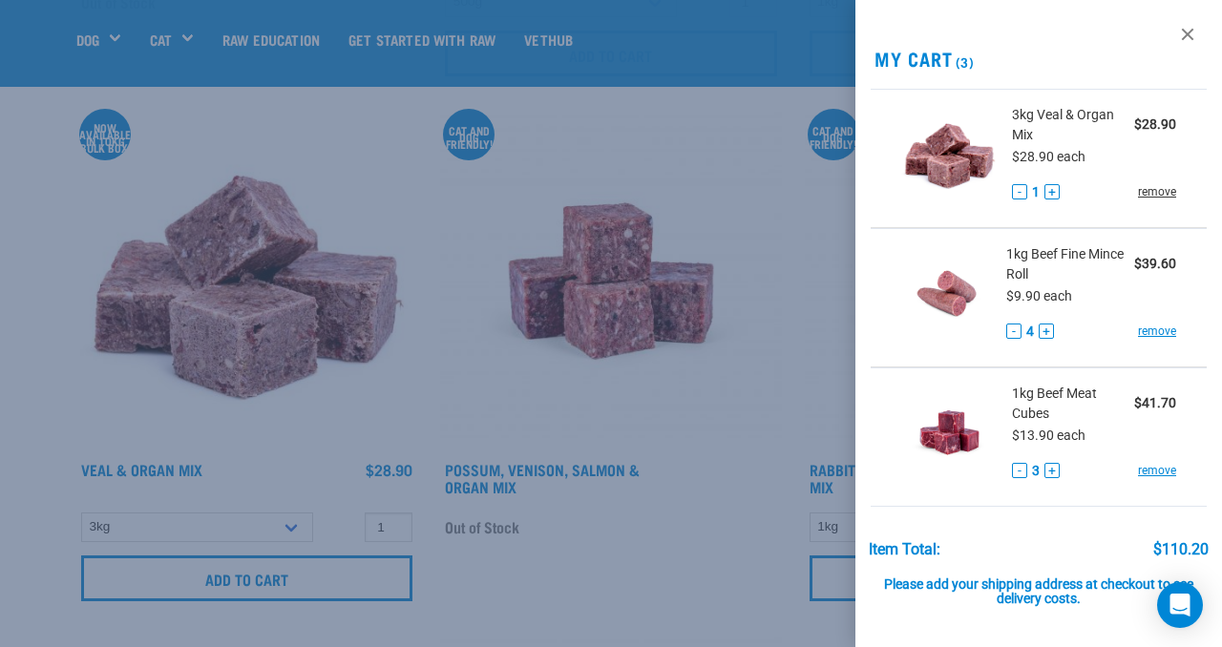
click at [1152, 192] on link "remove" at bounding box center [1157, 191] width 38 height 17
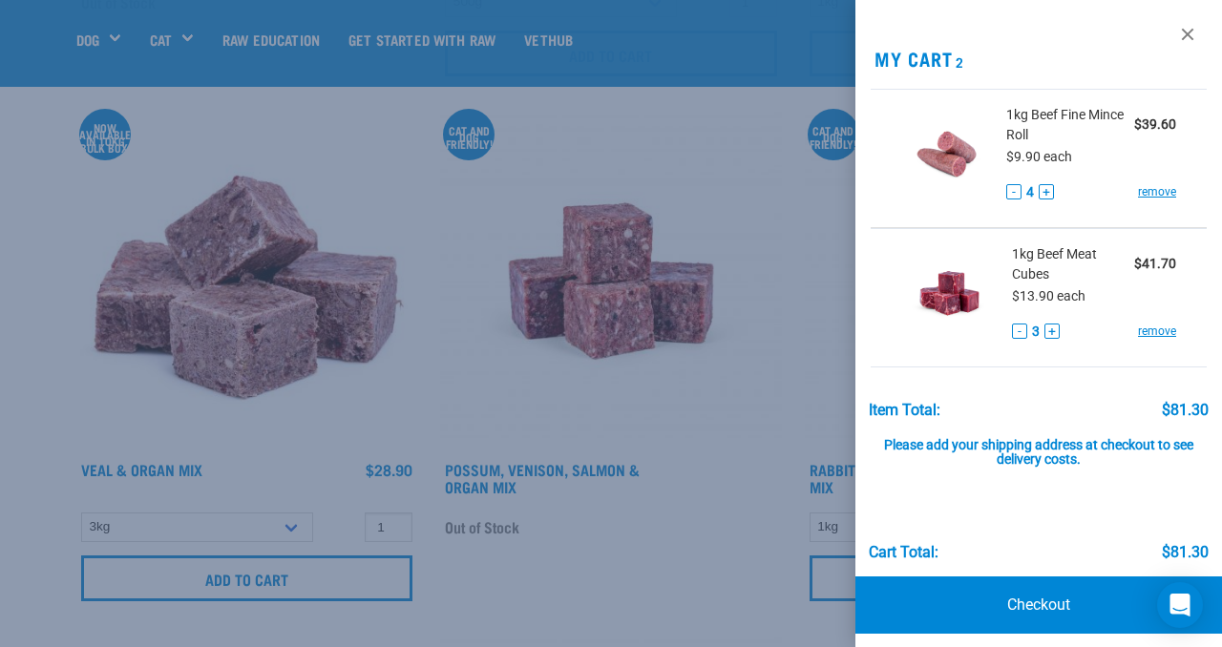
click at [296, 519] on div at bounding box center [611, 323] width 1222 height 647
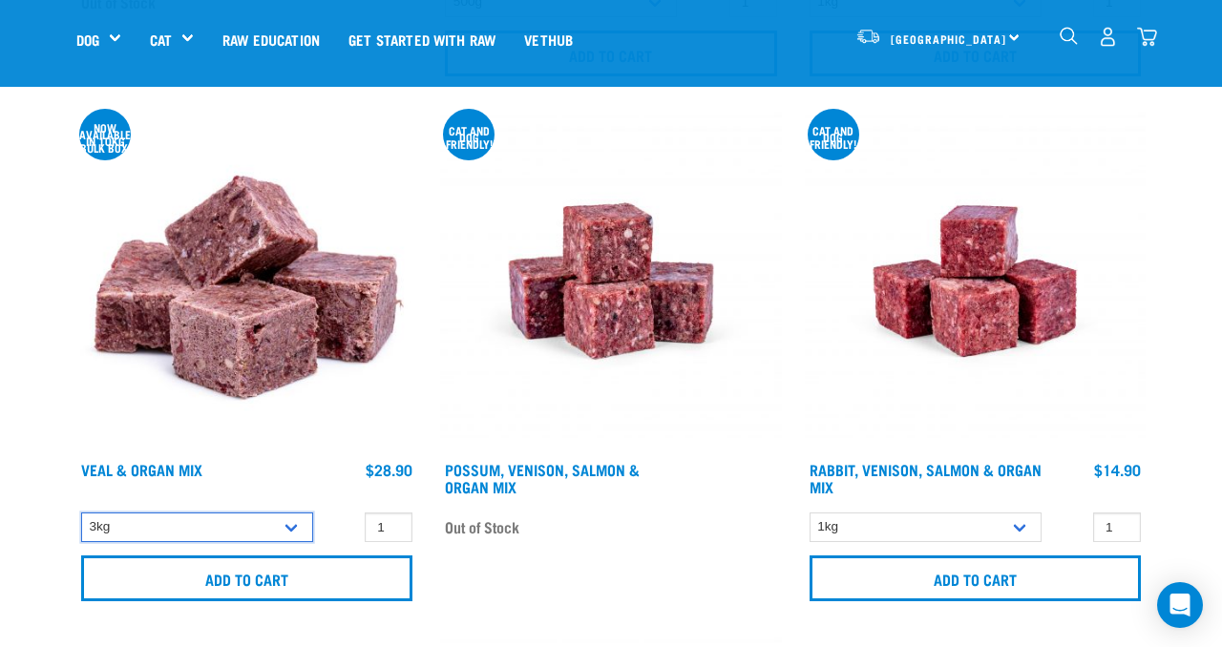
click at [296, 519] on select "3kg Bulk (10kg)" at bounding box center [197, 528] width 232 height 30
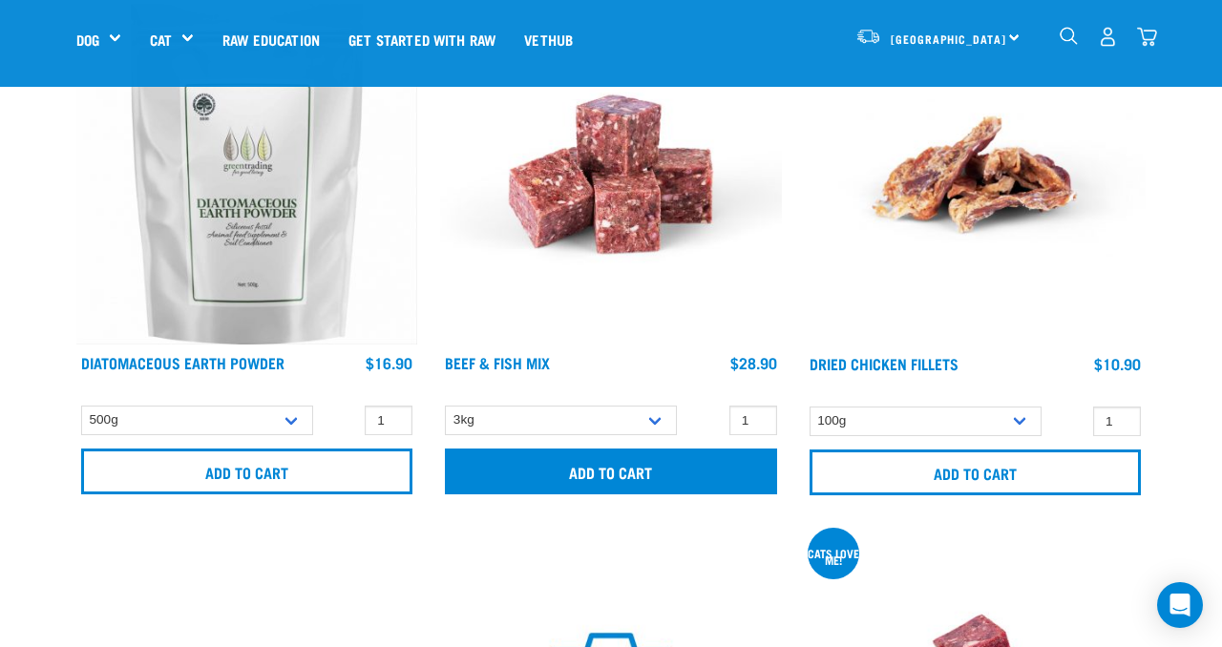
scroll to position [7634, 0]
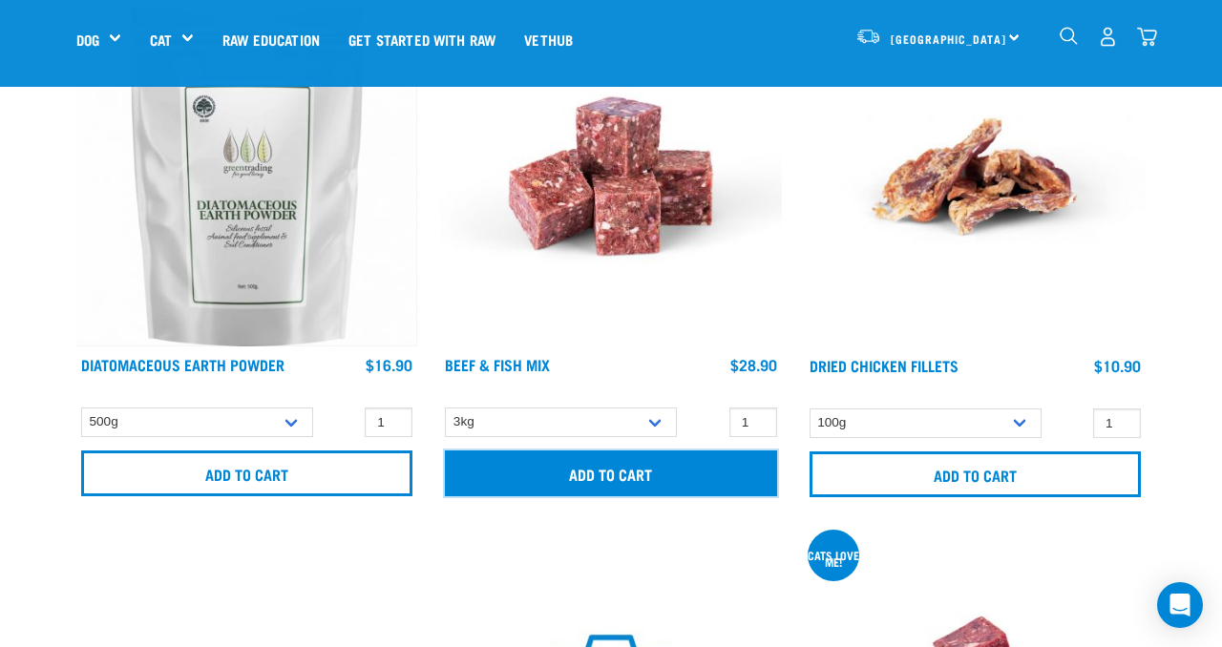
click at [630, 462] on input "Add to cart" at bounding box center [610, 474] width 331 height 46
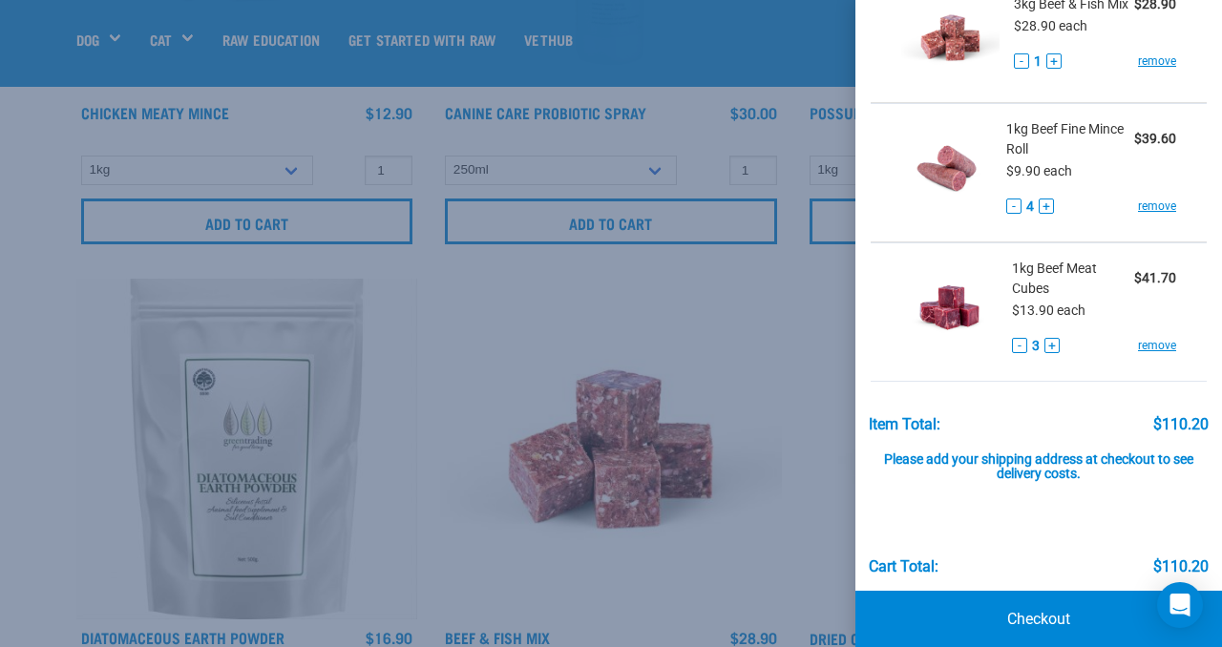
scroll to position [140, 0]
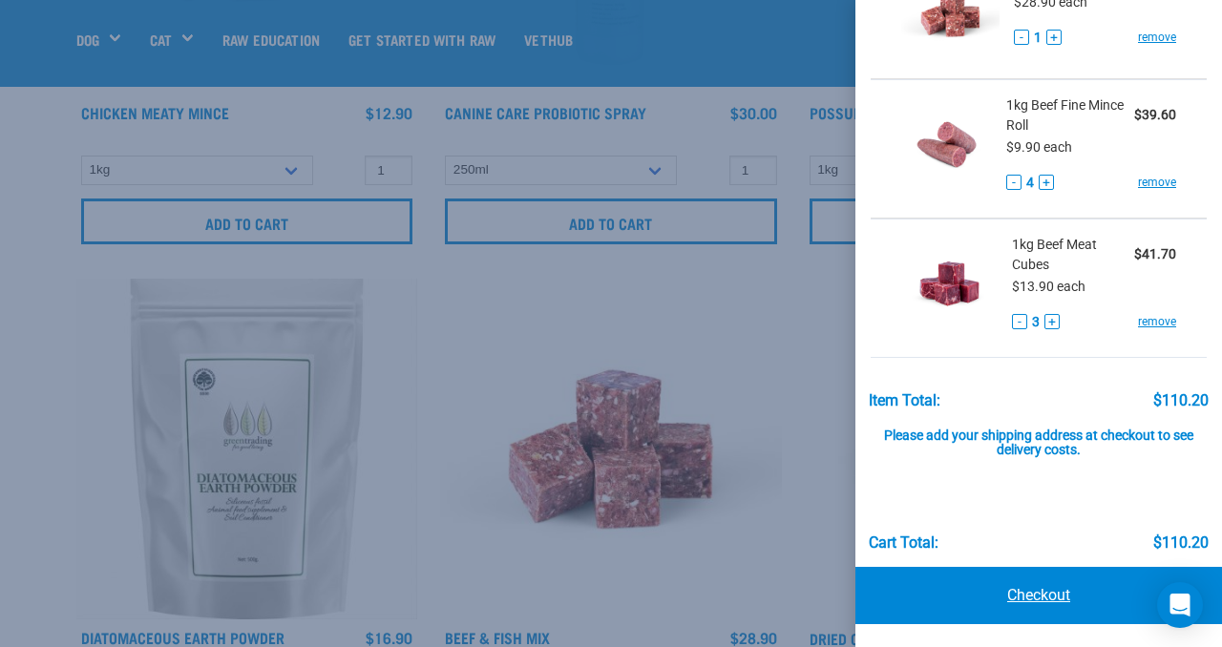
click at [1048, 591] on link "Checkout" at bounding box center [1038, 595] width 367 height 57
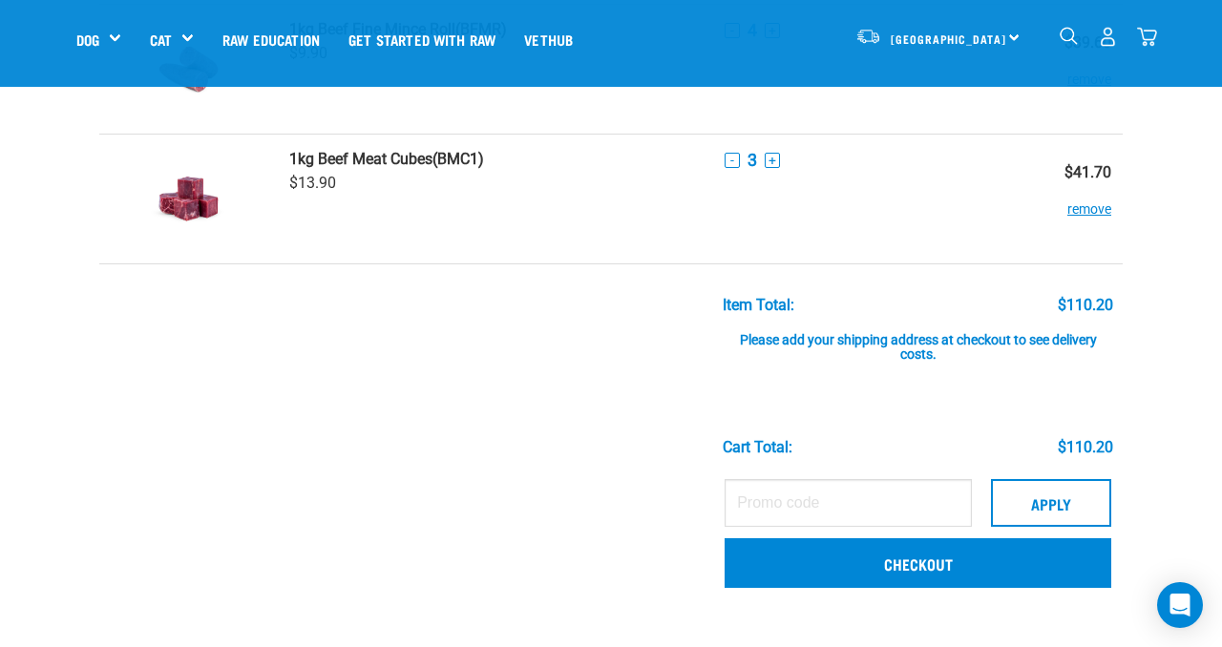
scroll to position [285, 0]
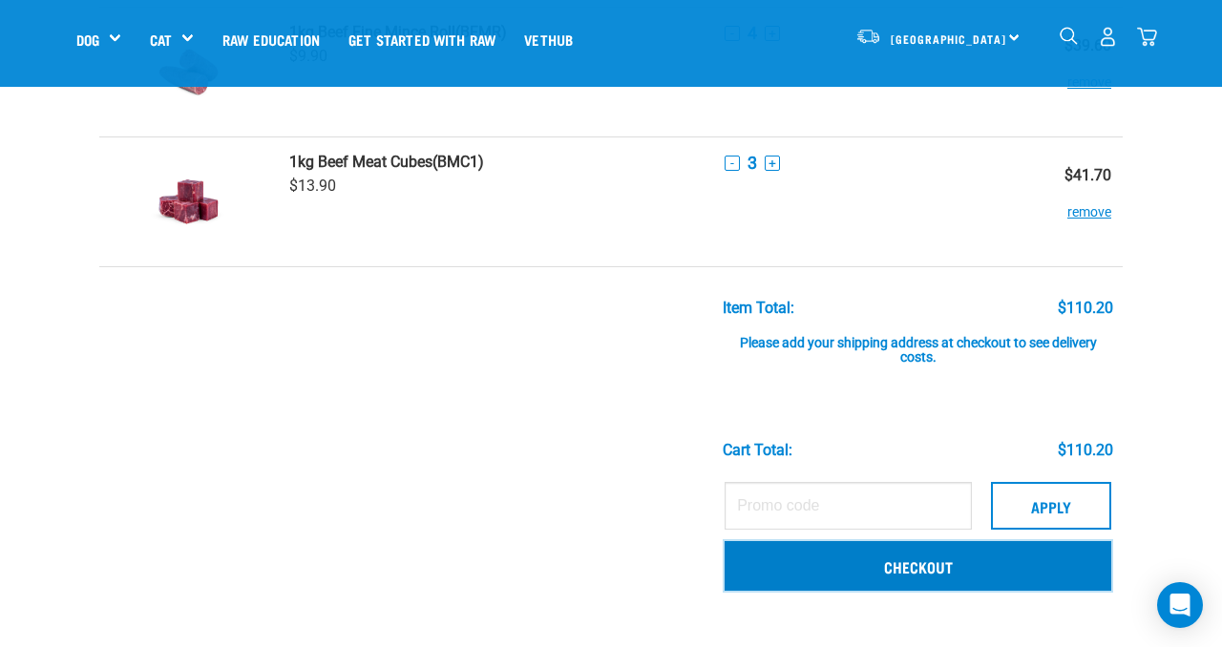
click at [1012, 561] on link "Checkout" at bounding box center [918, 566] width 387 height 50
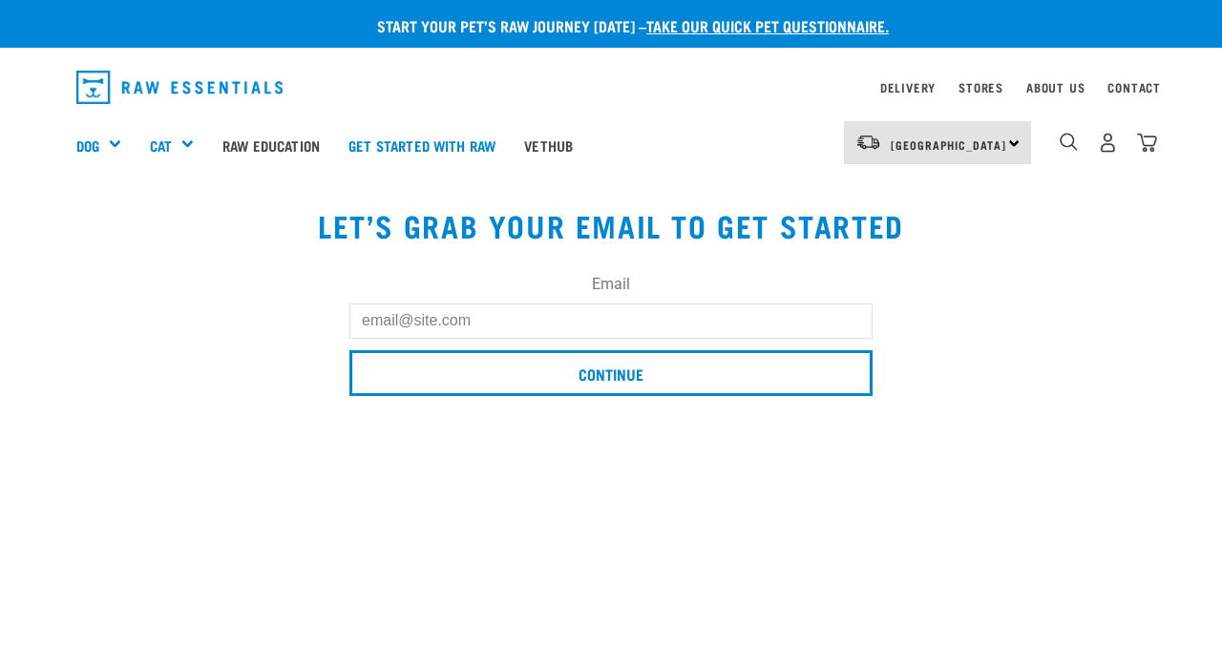
click at [488, 315] on input "Email" at bounding box center [610, 321] width 523 height 34
type input "[EMAIL_ADDRESS][DOMAIN_NAME]"
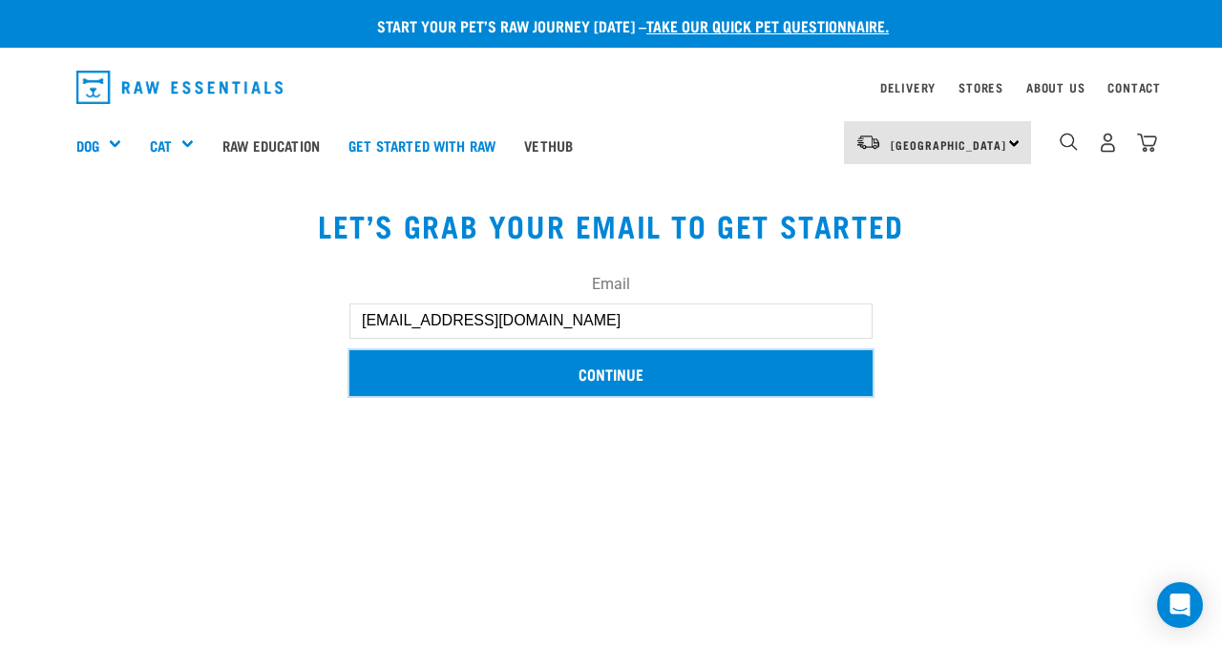
click at [534, 375] on input "Continue" at bounding box center [610, 373] width 523 height 46
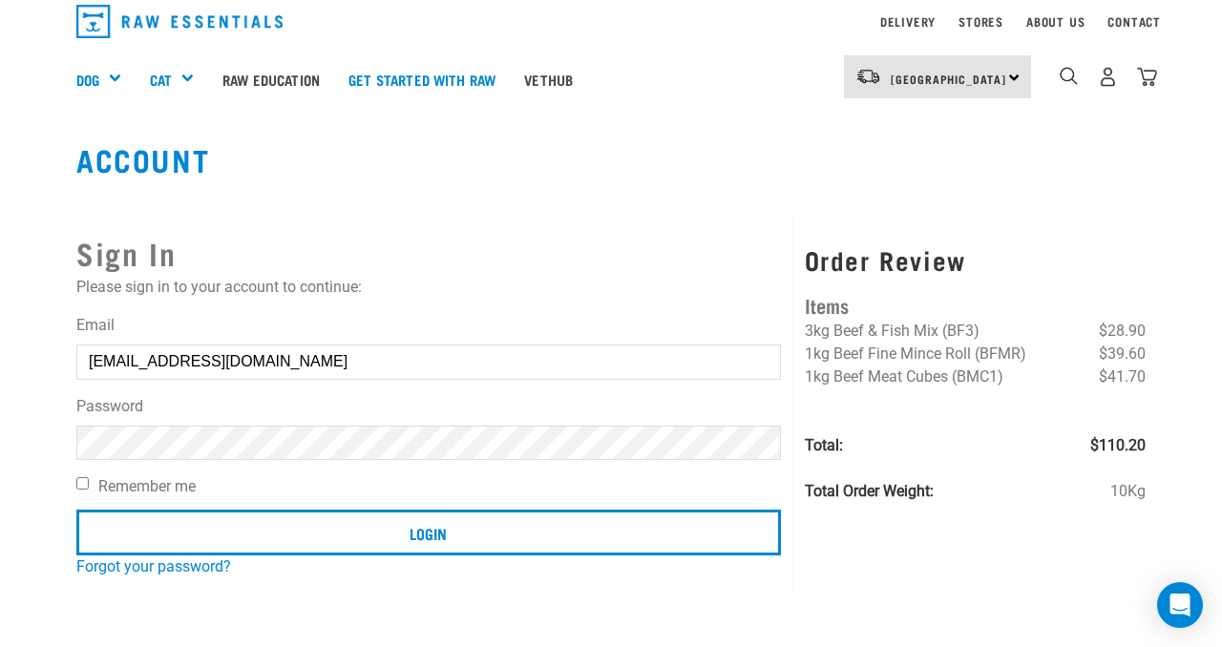
scroll to position [68, 0]
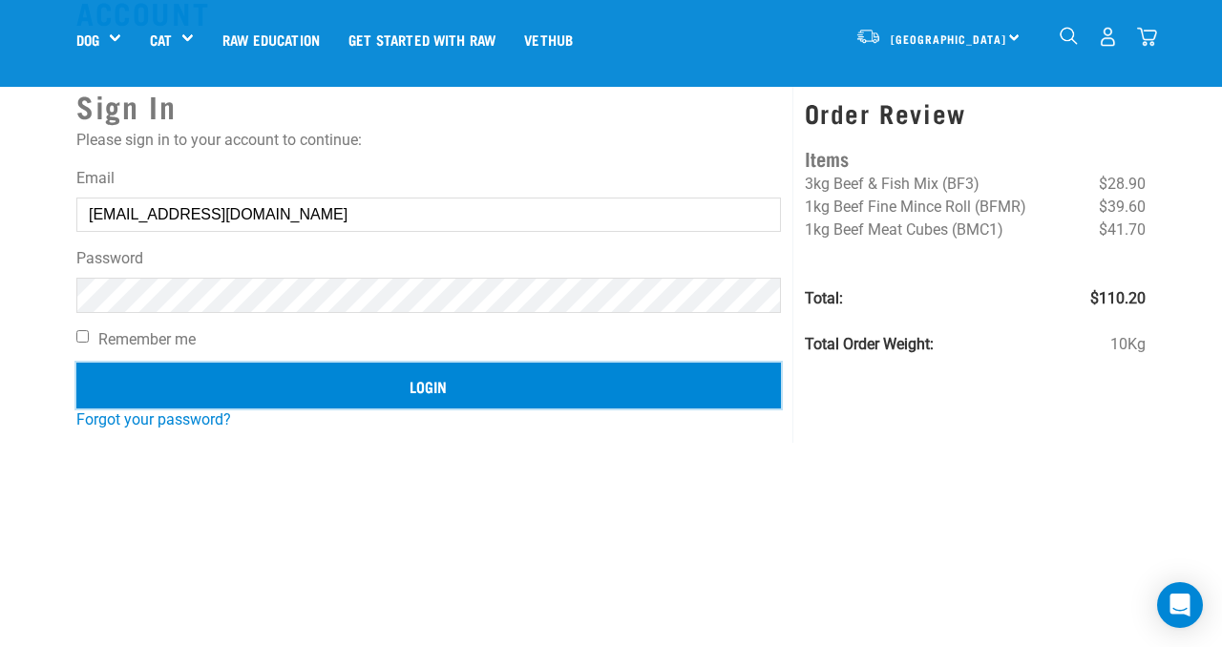
click at [475, 389] on input "Login" at bounding box center [428, 386] width 704 height 46
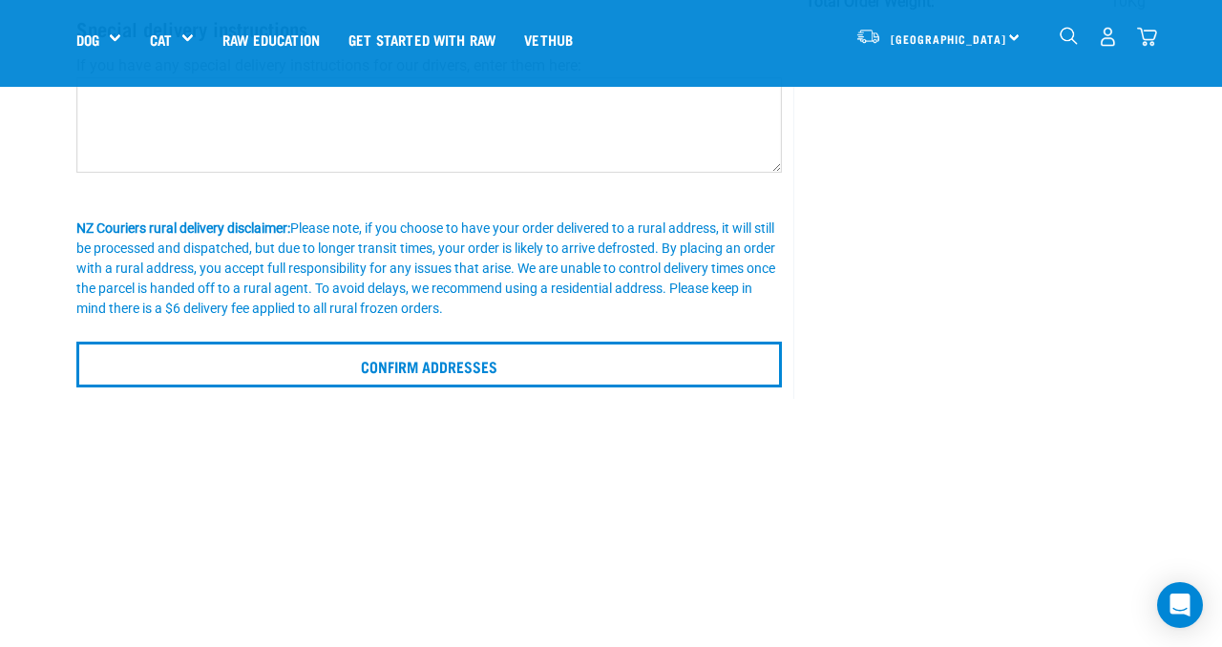
scroll to position [394, 0]
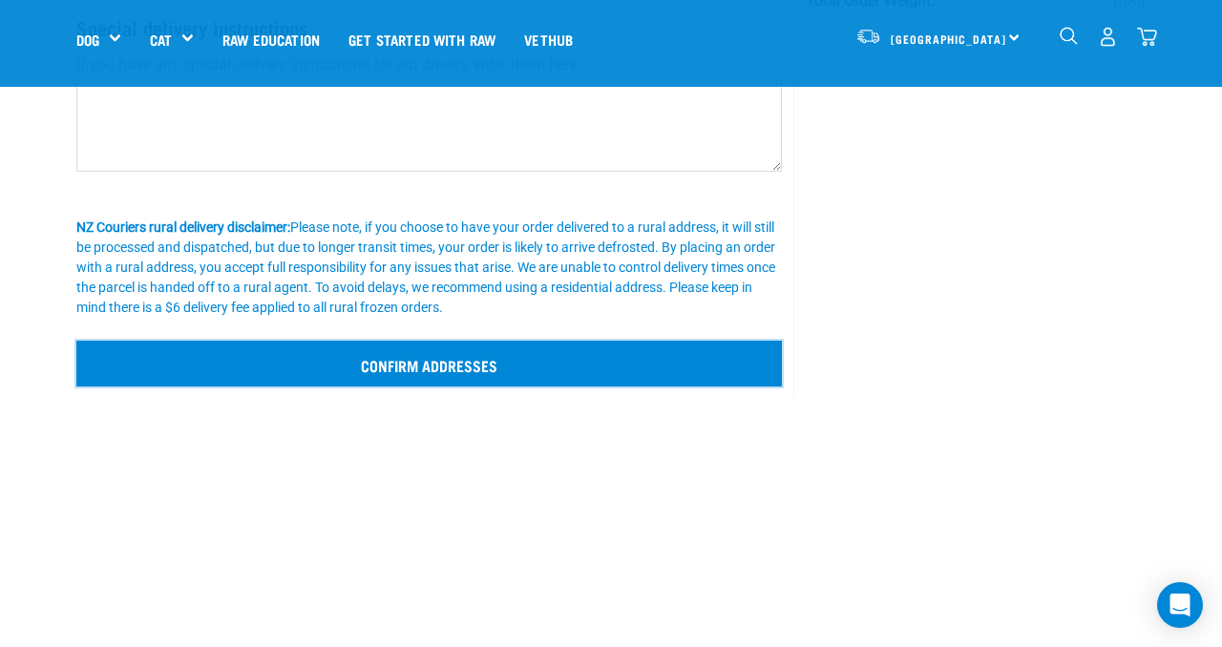
click at [356, 358] on input "Confirm addresses" at bounding box center [428, 364] width 705 height 46
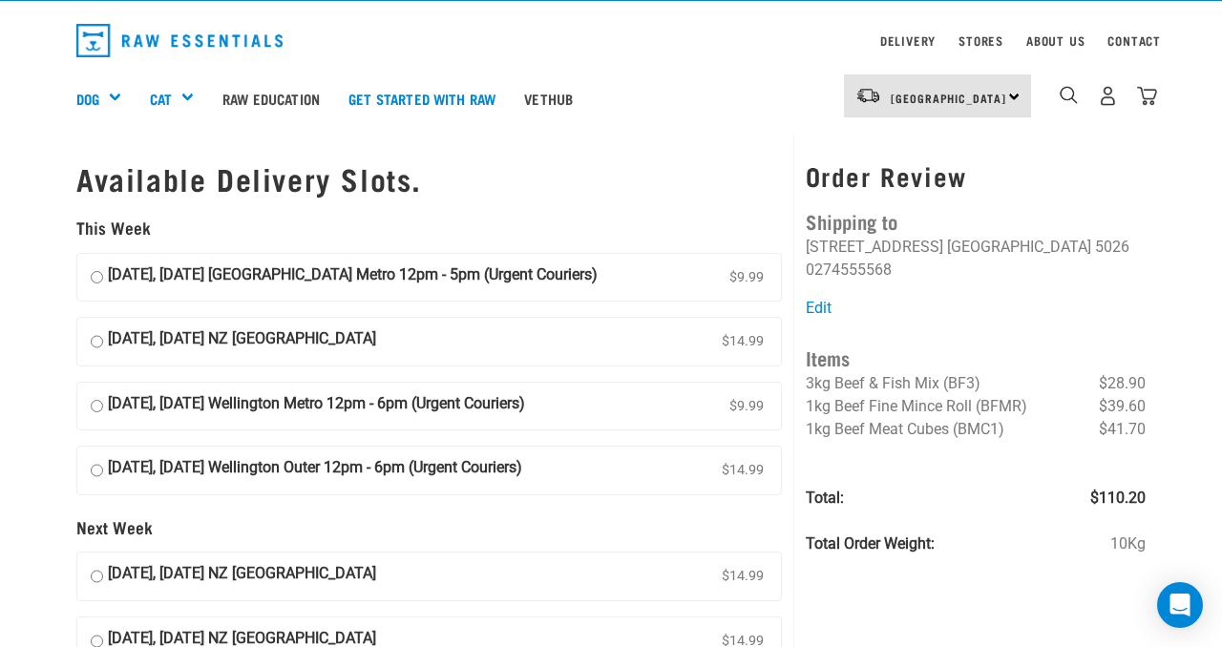
scroll to position [60, 0]
